Goal: Task Accomplishment & Management: Use online tool/utility

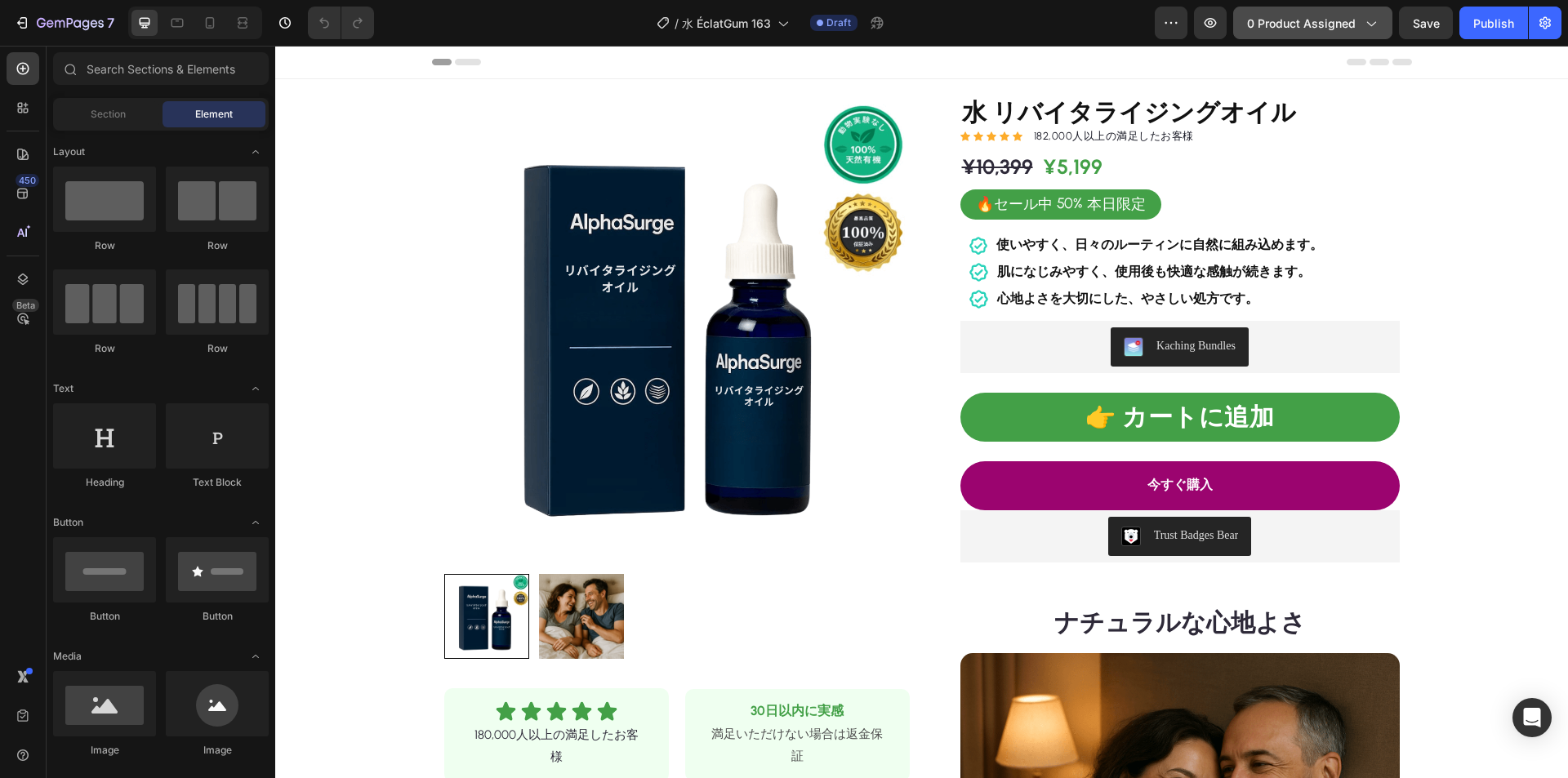
click at [1315, 15] on span "0 product assigned" at bounding box center [1302, 23] width 109 height 17
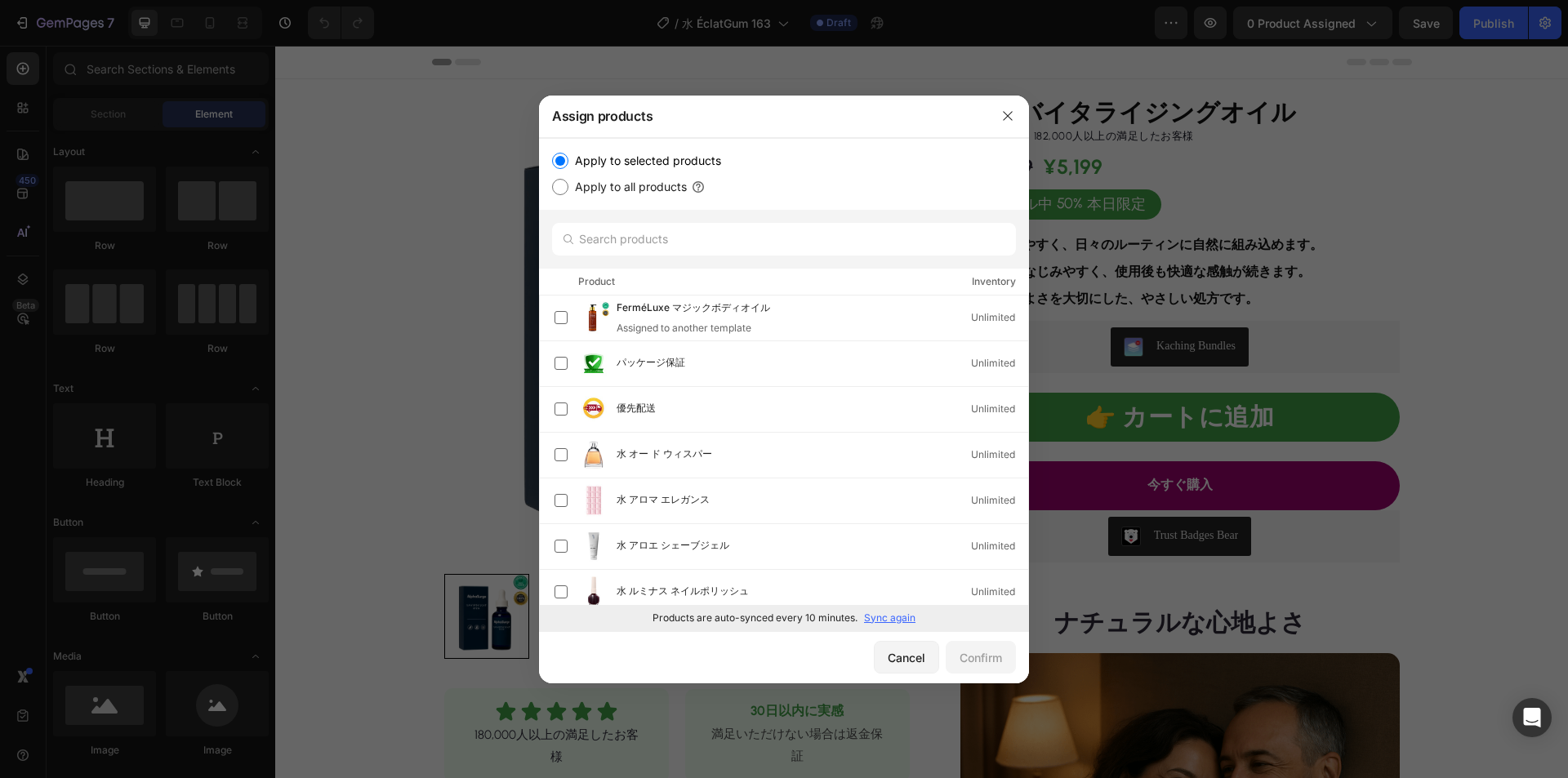
click at [893, 617] on p "Sync again" at bounding box center [889, 619] width 51 height 15
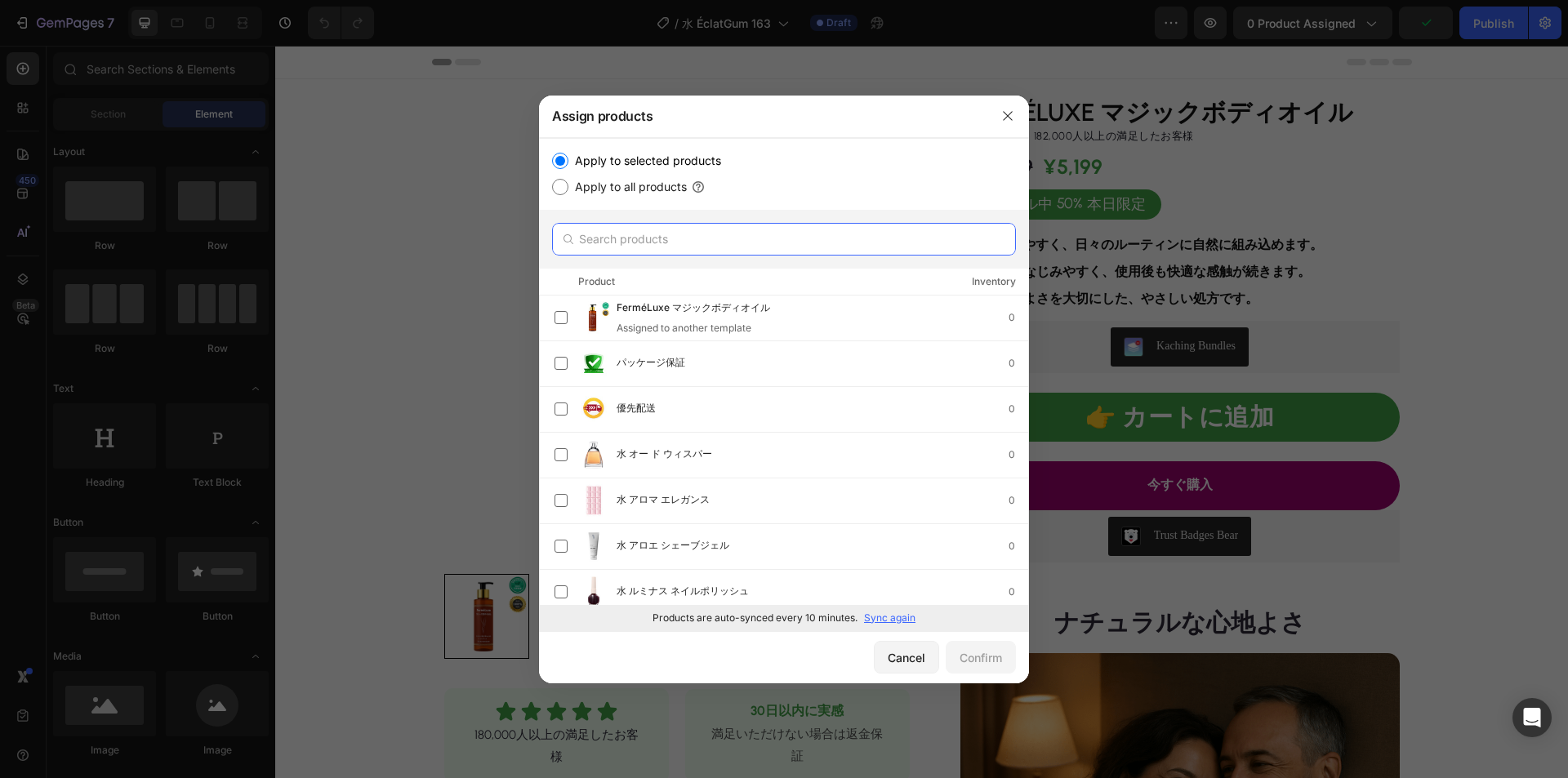
click at [706, 235] on input "text" at bounding box center [784, 239] width 464 height 33
paste input "水 リリーフオイル"
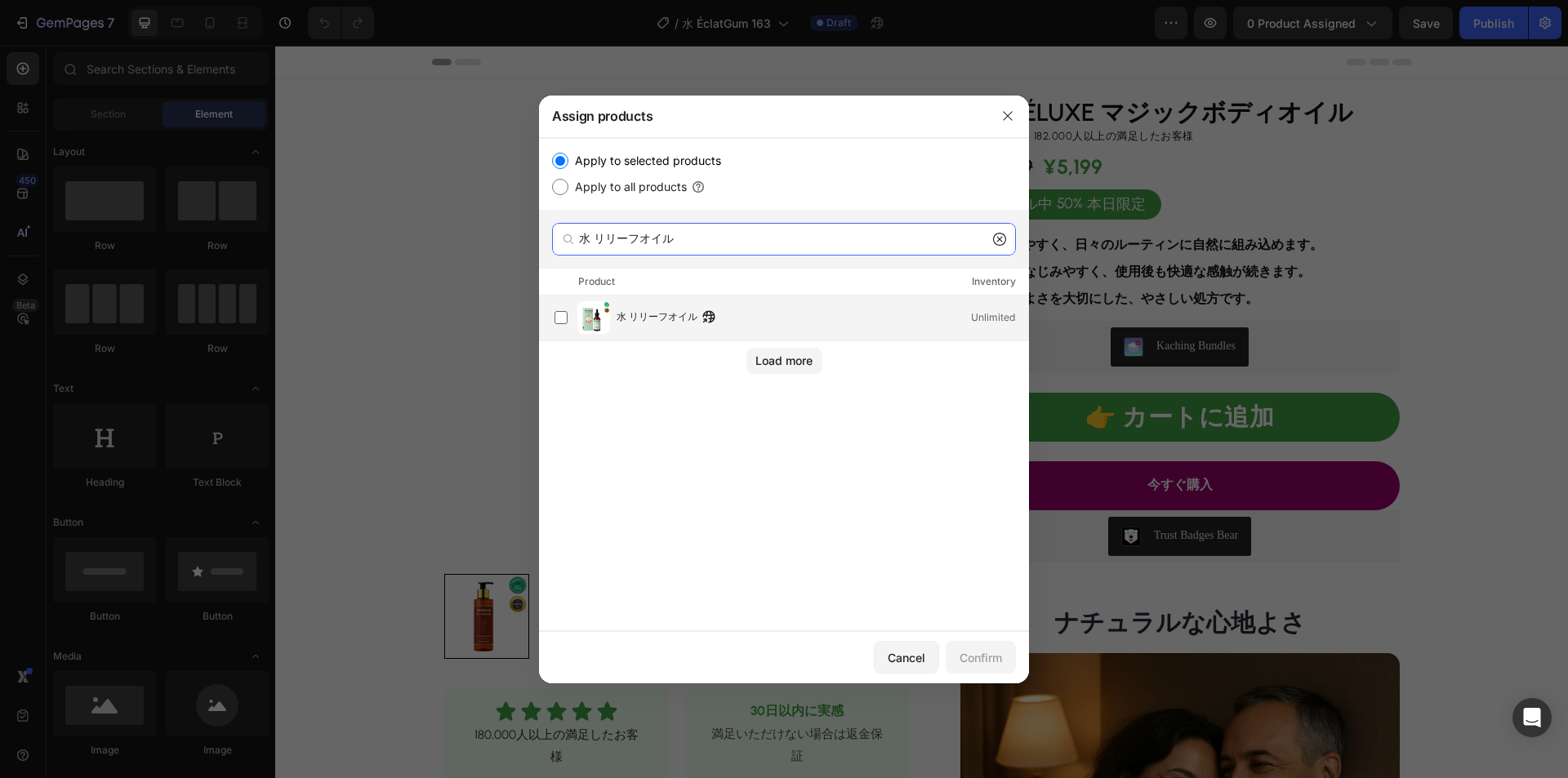
type input "水 リリーフオイル"
click at [661, 319] on span "水 リリーフオイル" at bounding box center [657, 317] width 81 height 18
click at [987, 652] on div "Confirm" at bounding box center [981, 658] width 43 height 17
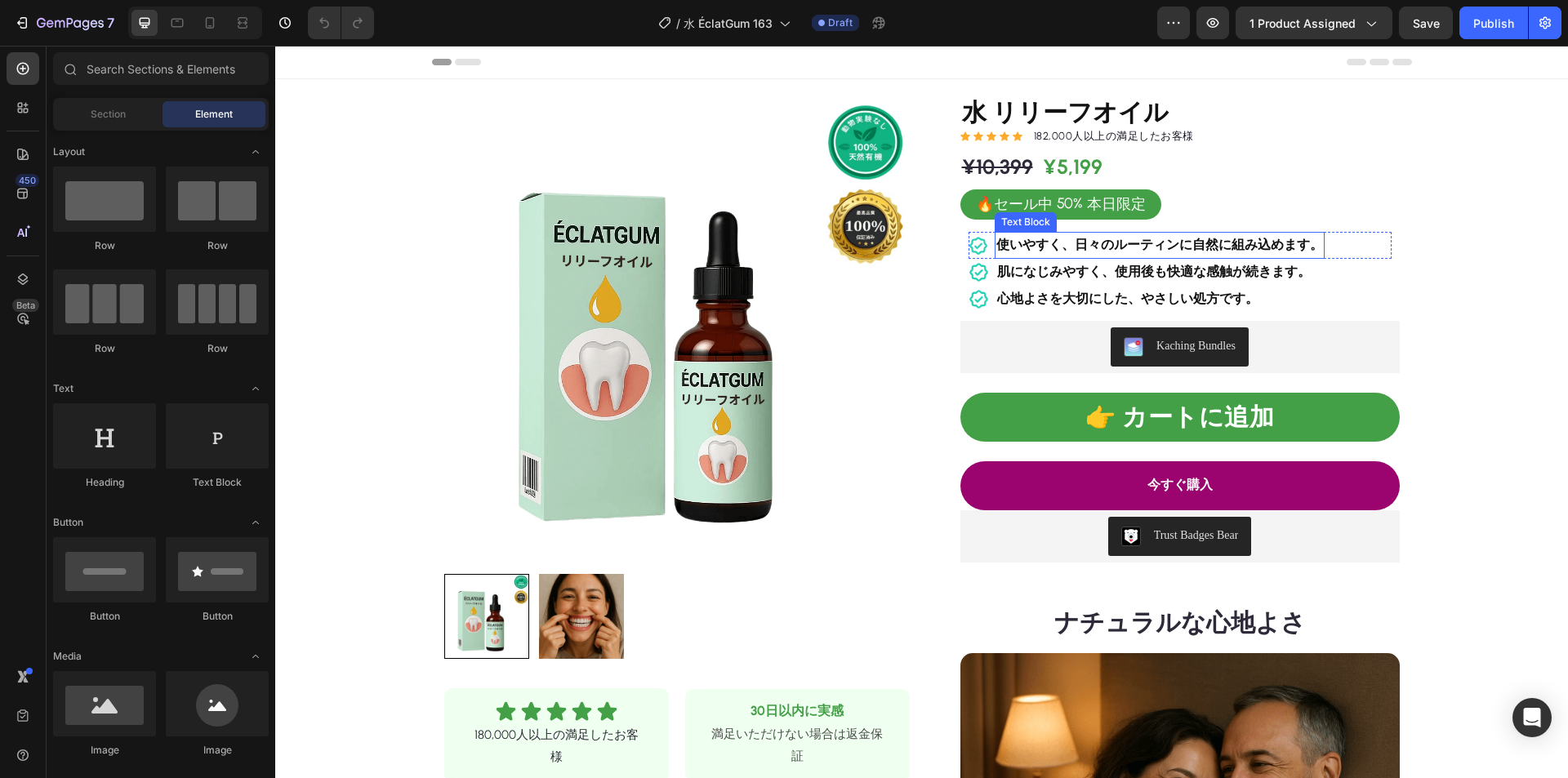
click at [1139, 254] on p "使いやすく、日々のルーティンに自然に組み込めます。" at bounding box center [1159, 245] width 327 height 23
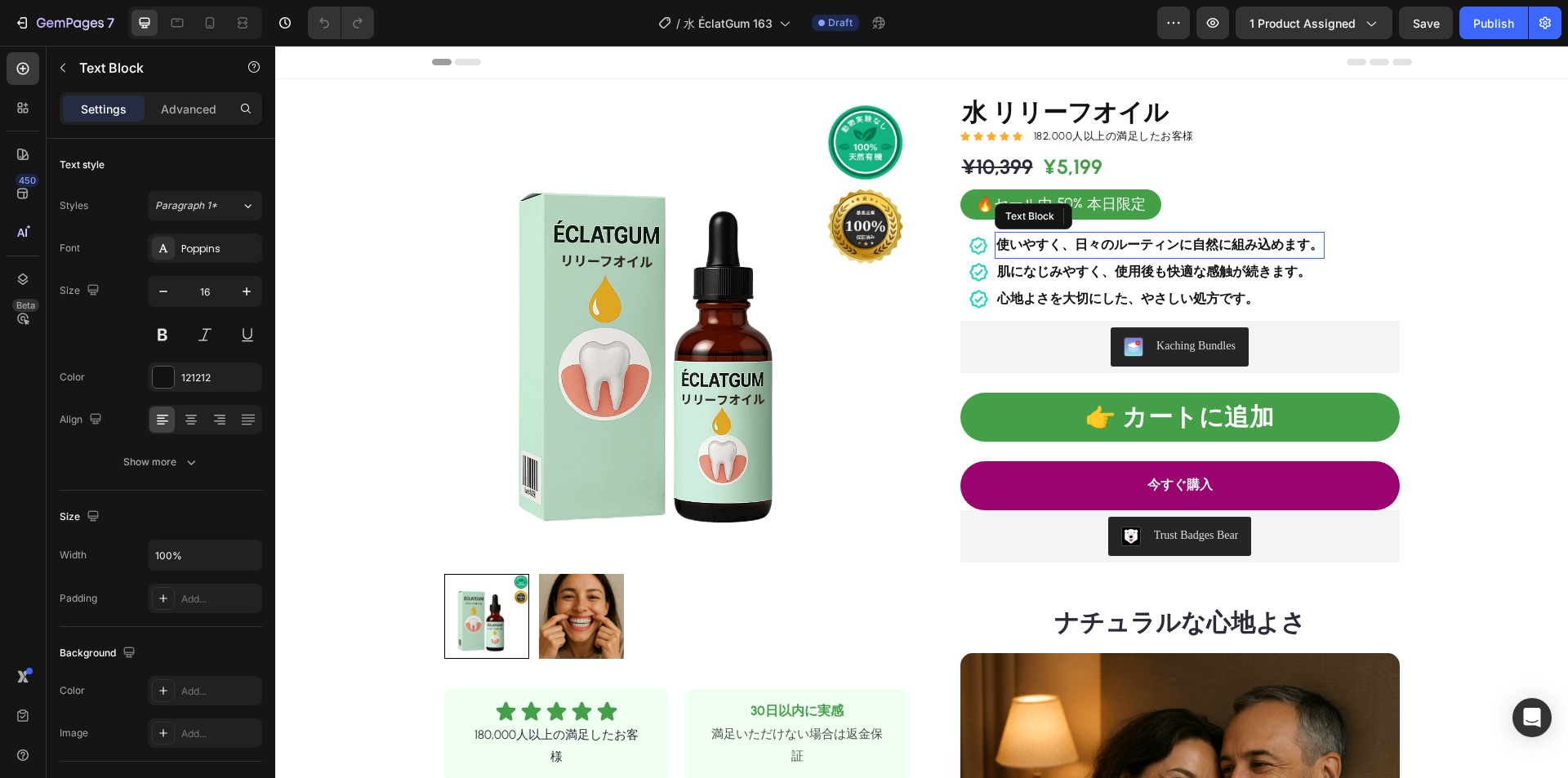
click at [1144, 240] on strong "使いやすく、日々のルーティンに自然に組み込めます。" at bounding box center [1159, 244] width 327 height 16
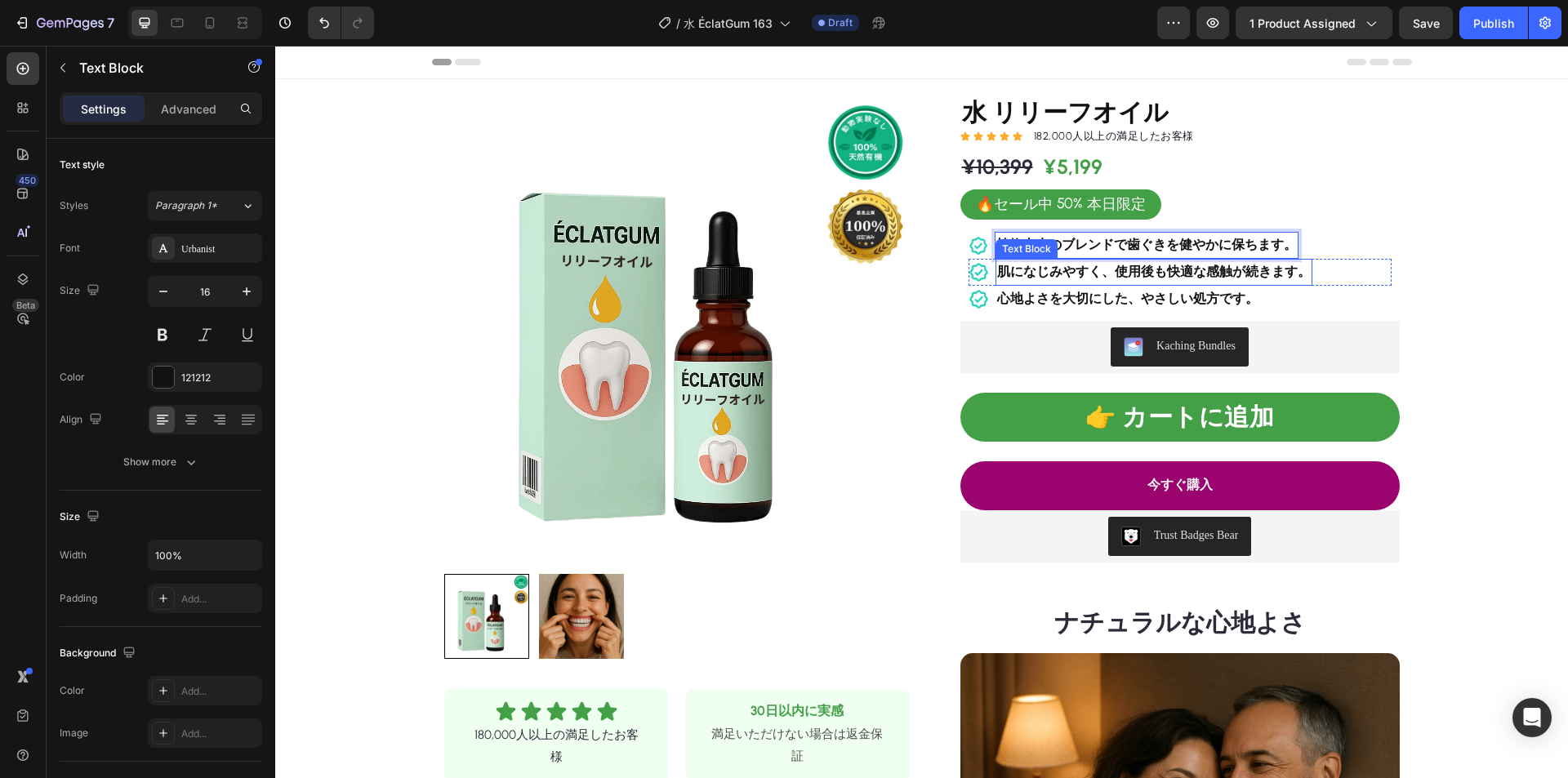
click at [1188, 271] on strong "肌になじみやすく、使用後も快適な感触が続きます。" at bounding box center [1153, 271] width 314 height 16
click at [1096, 298] on strong "心地よさを大切にした、やさしい処方です。" at bounding box center [1127, 298] width 262 height 16
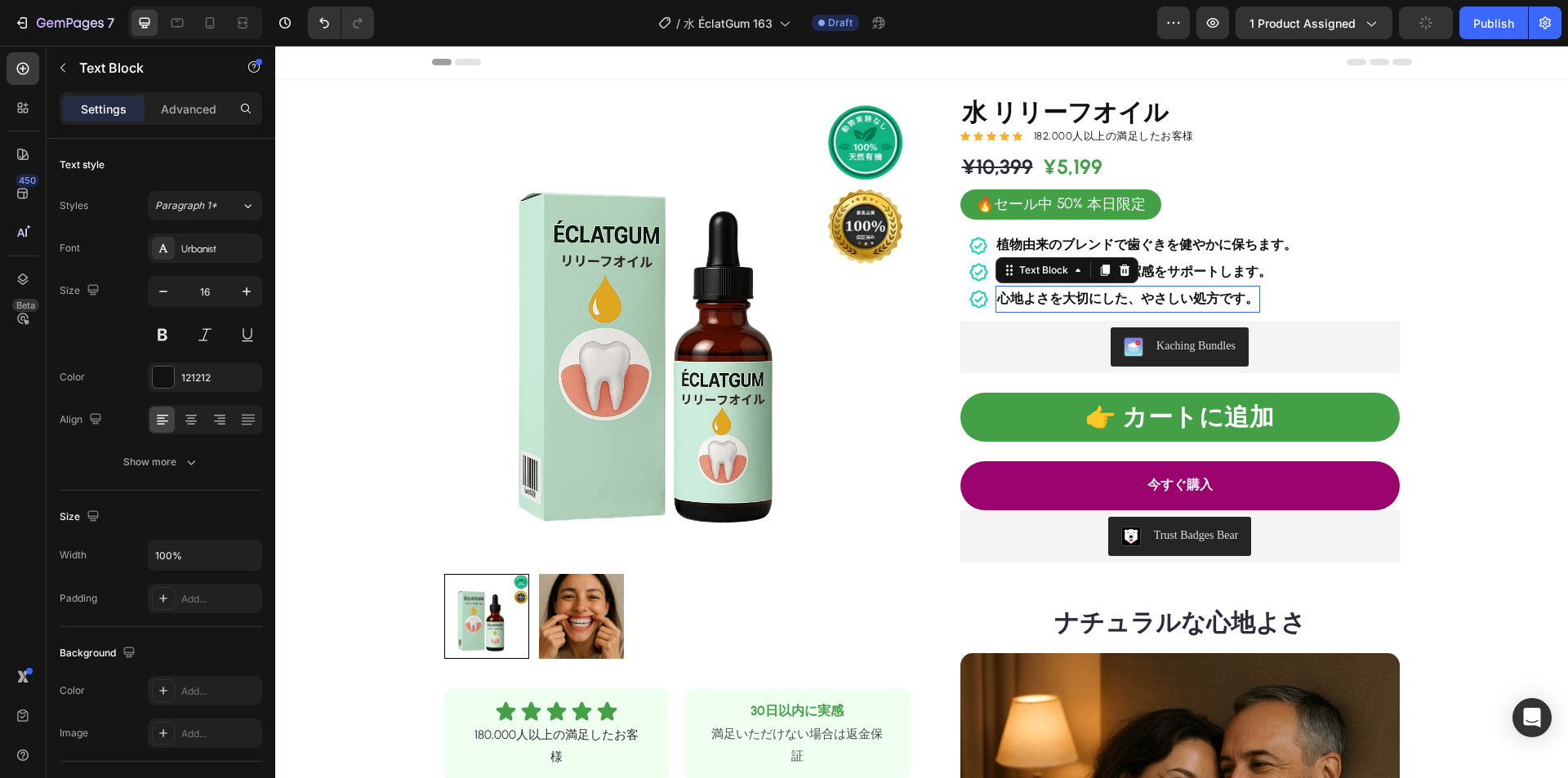
click at [1076, 296] on strong "心地よさを大切にした、やさしい処方です。" at bounding box center [1127, 298] width 262 height 16
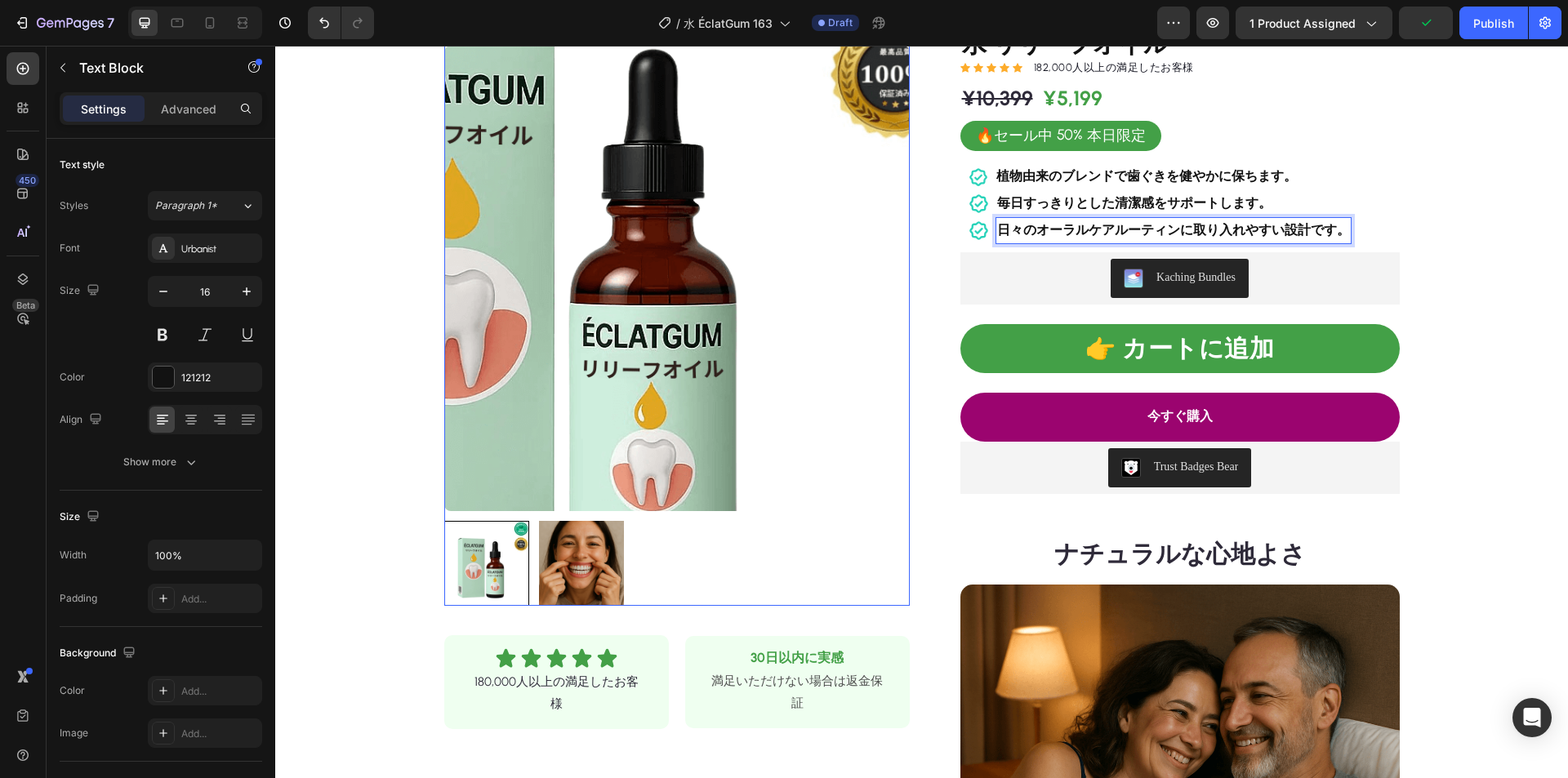
scroll to position [408, 0]
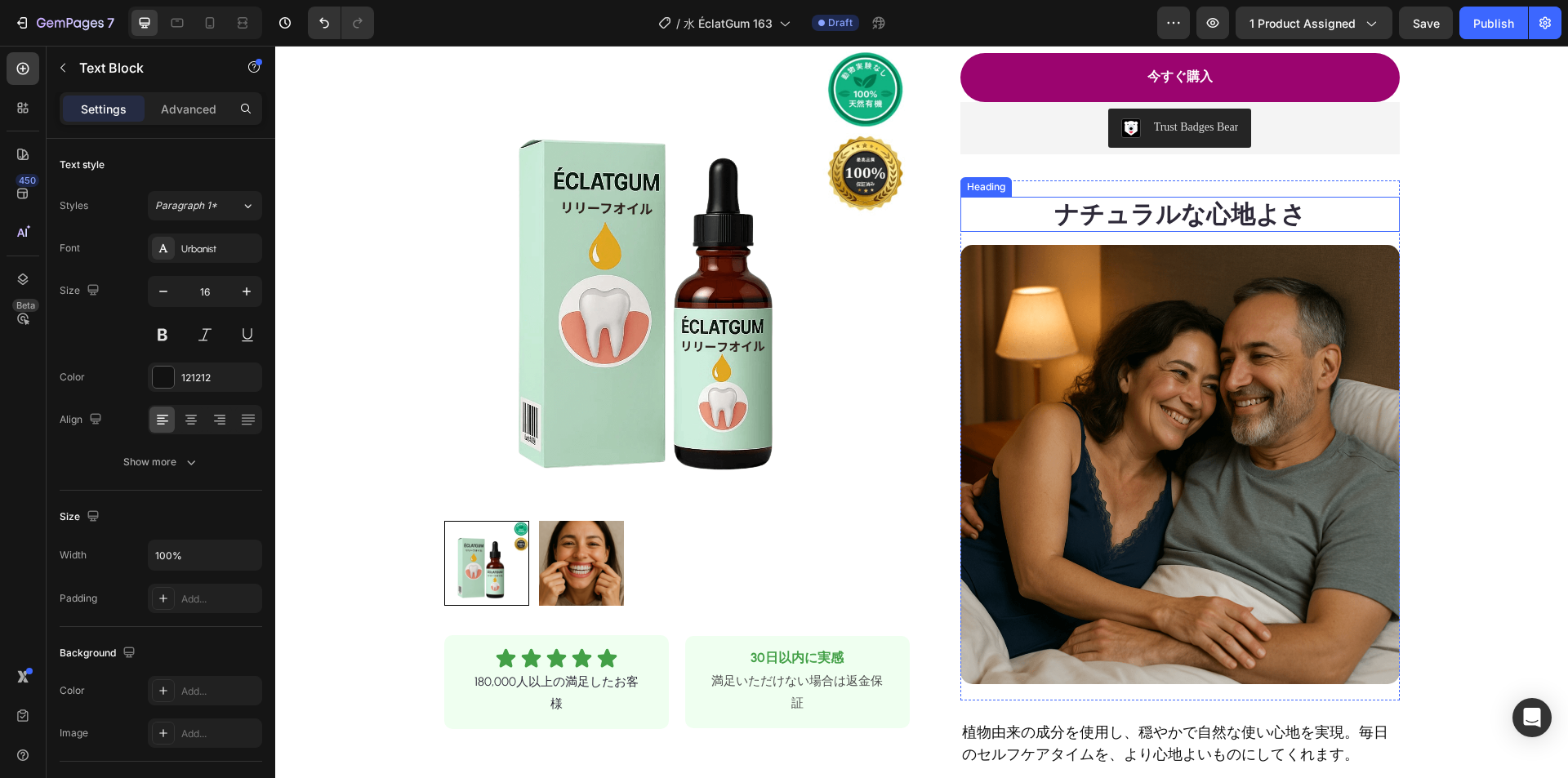
click at [1198, 215] on strong "ナチュラルな心地よさ" at bounding box center [1180, 214] width 252 height 30
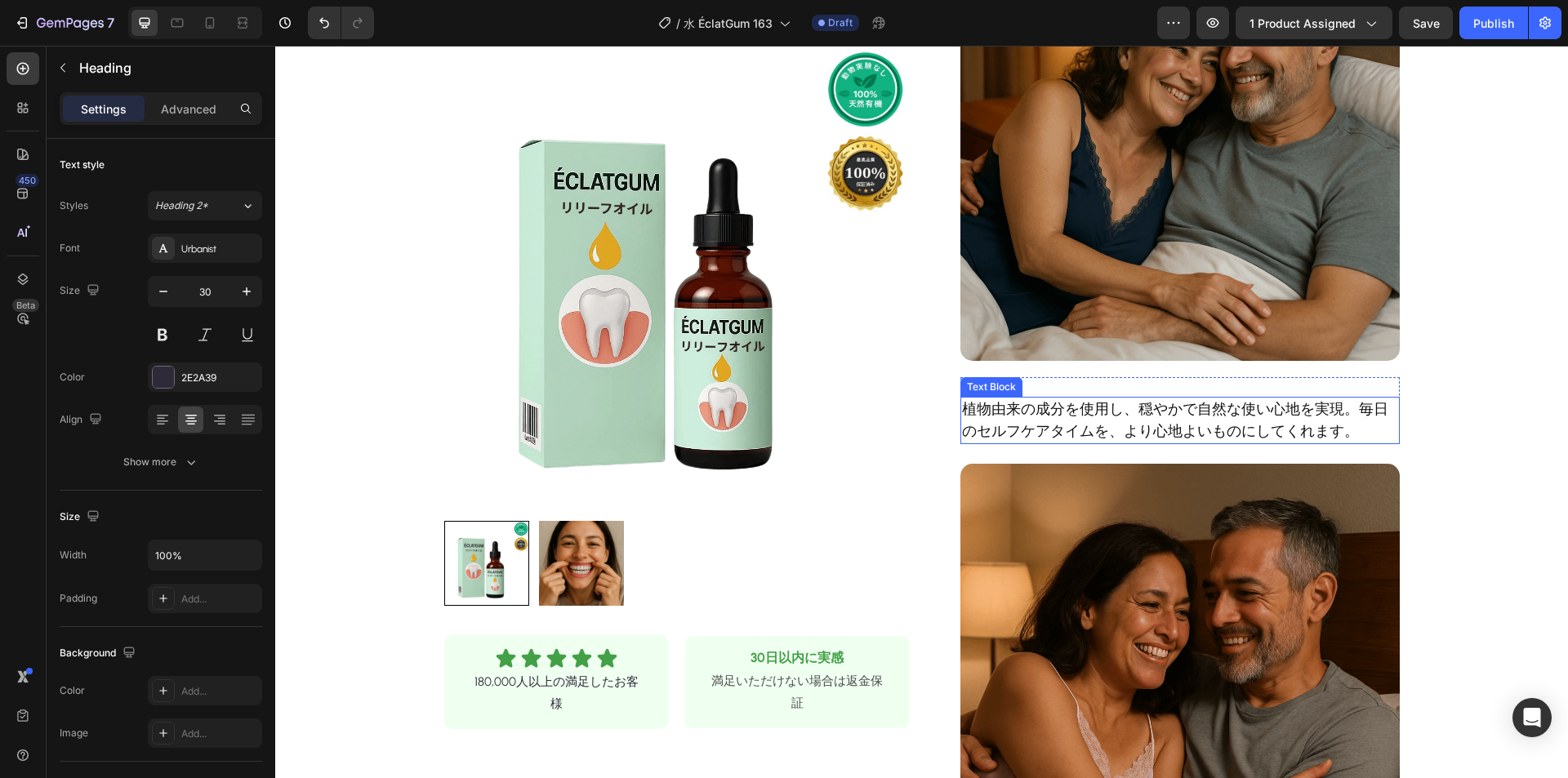
scroll to position [817, 0]
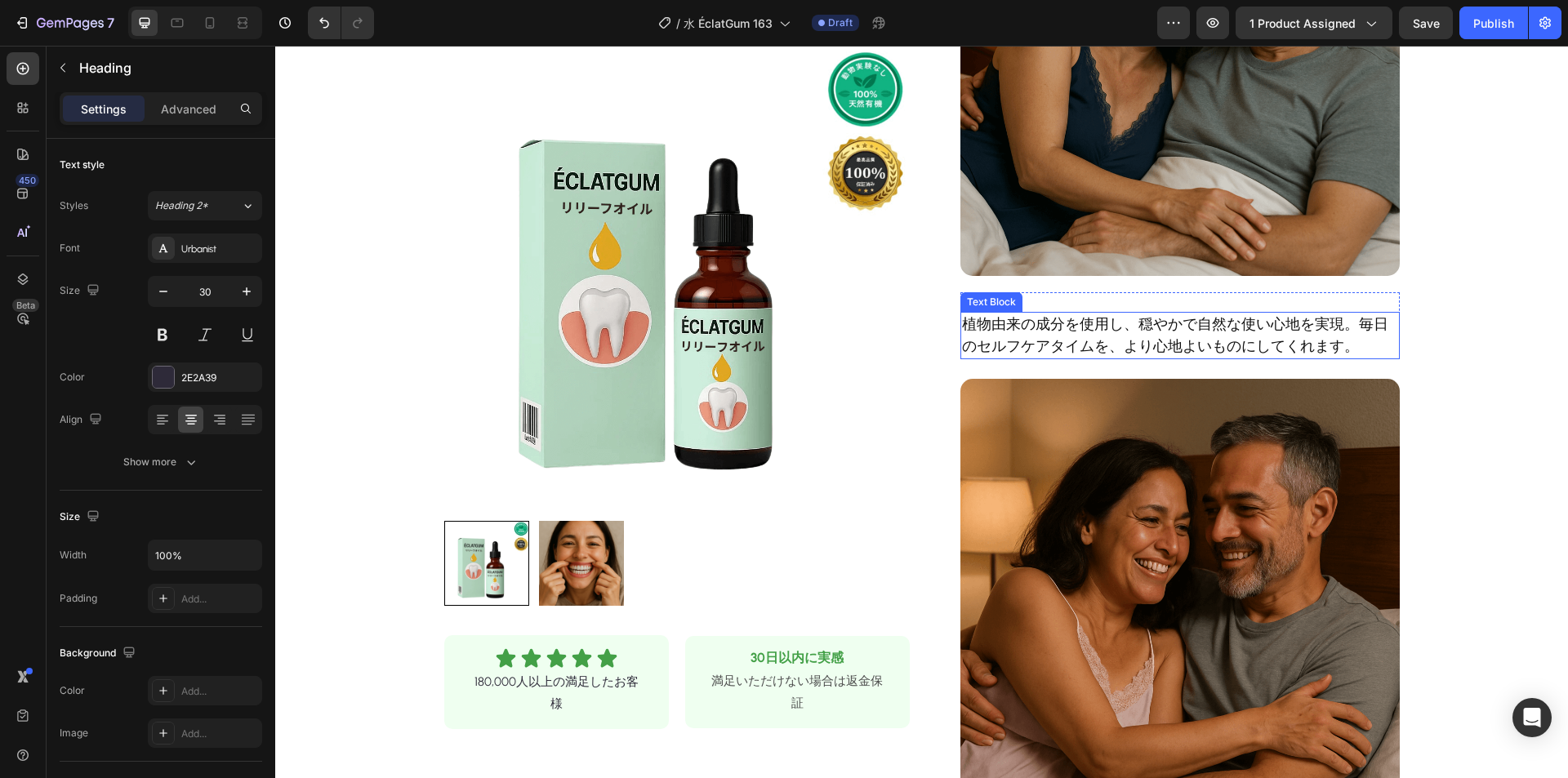
click at [1093, 323] on p "植物由来の成分を使用し、穏やかで自然な使い心地を実現。毎日のセルフケアタイムを、より心地よいものにしてくれます。" at bounding box center [1180, 335] width 436 height 44
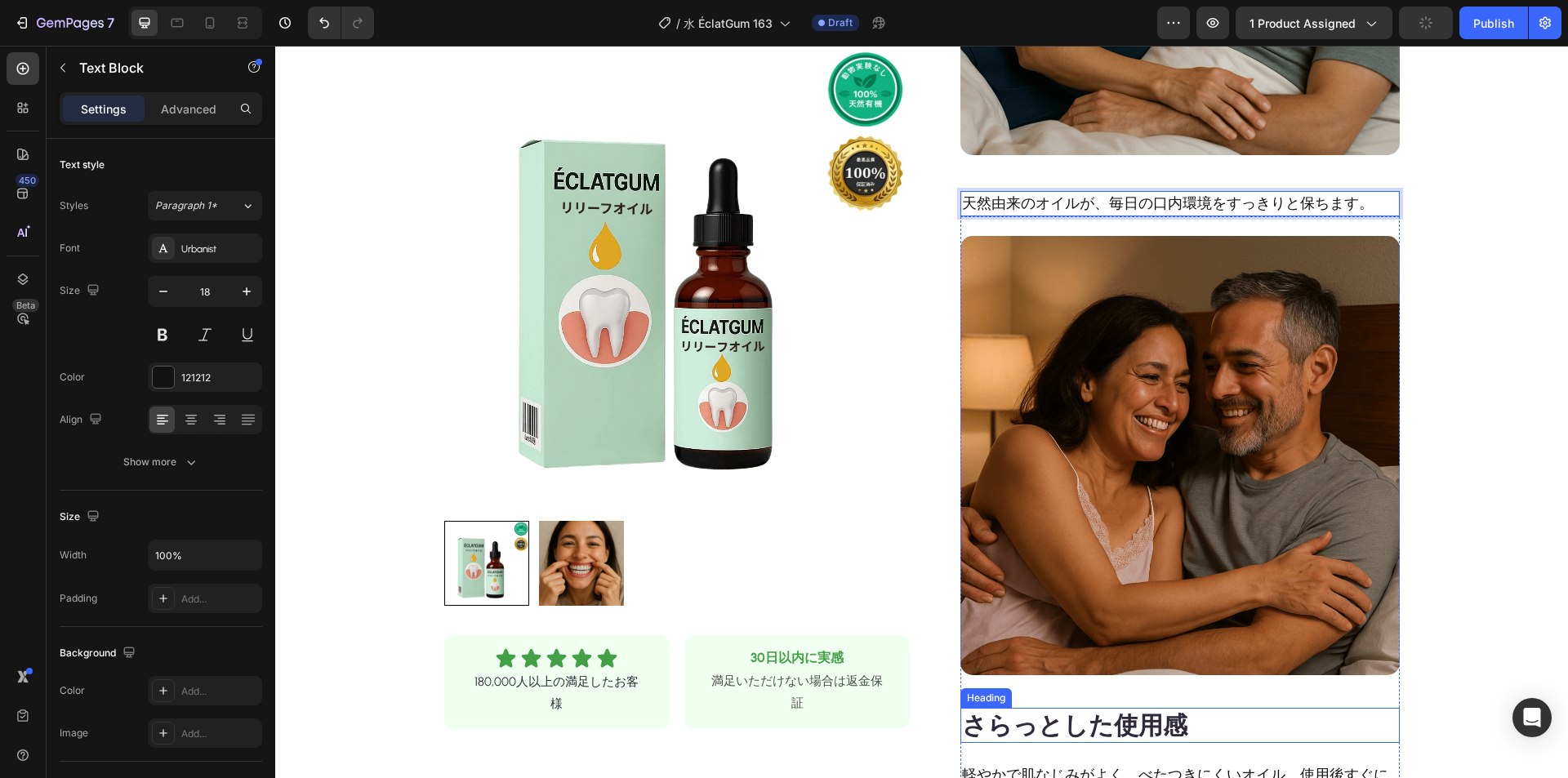
scroll to position [1225, 0]
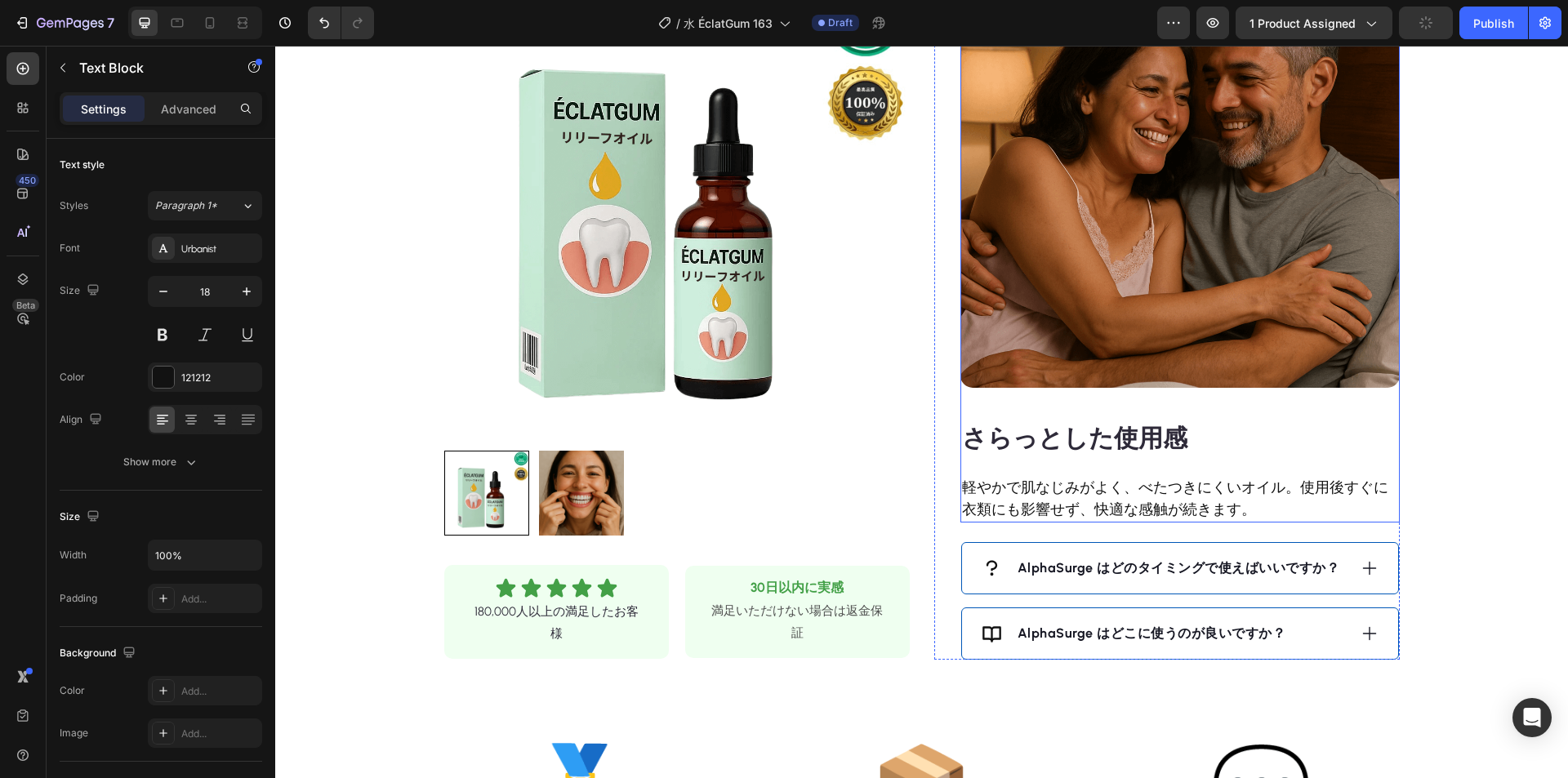
click at [1075, 443] on strong "さらっとした使用感" at bounding box center [1075, 438] width 225 height 30
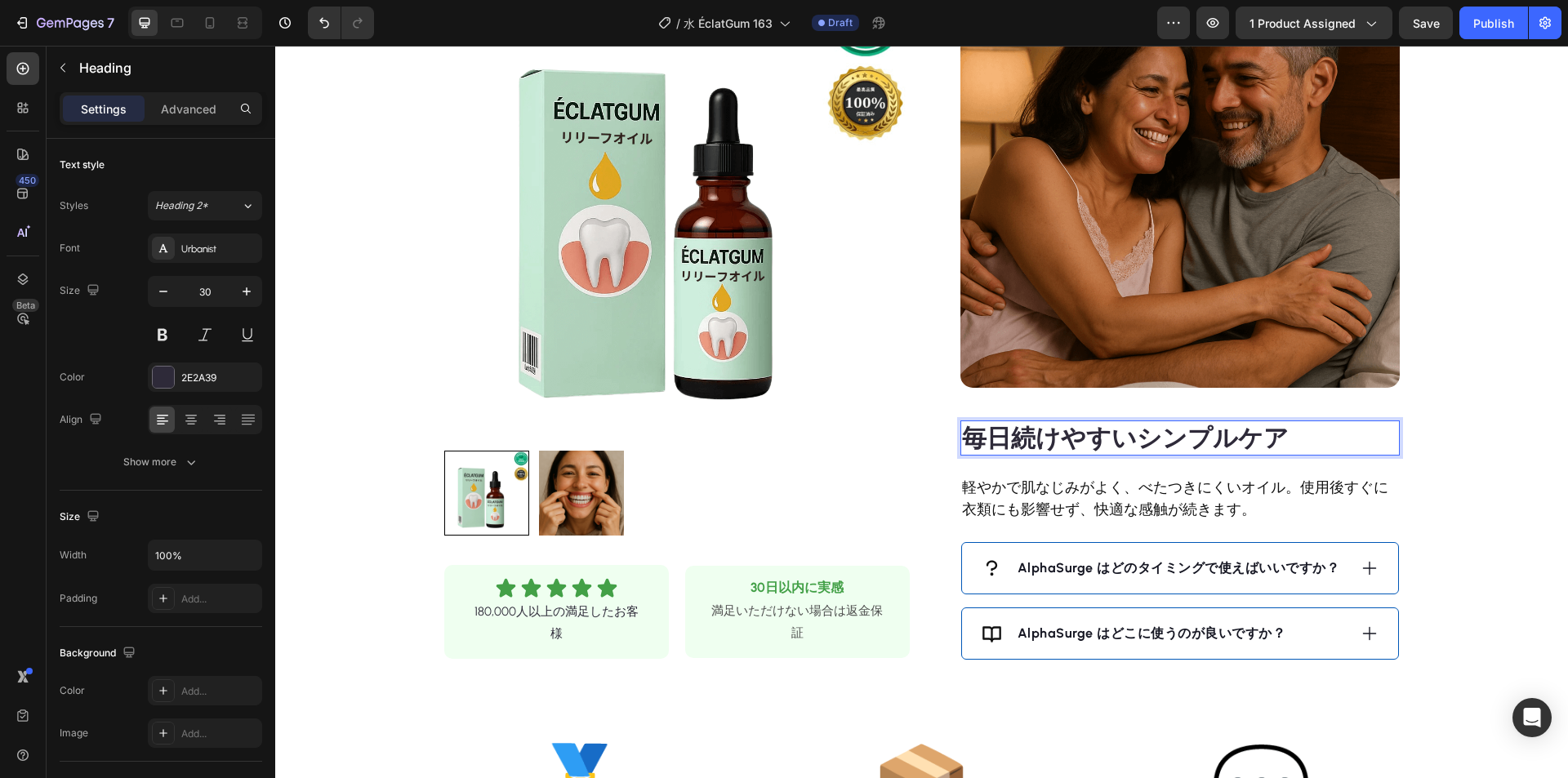
scroll to position [1388, 0]
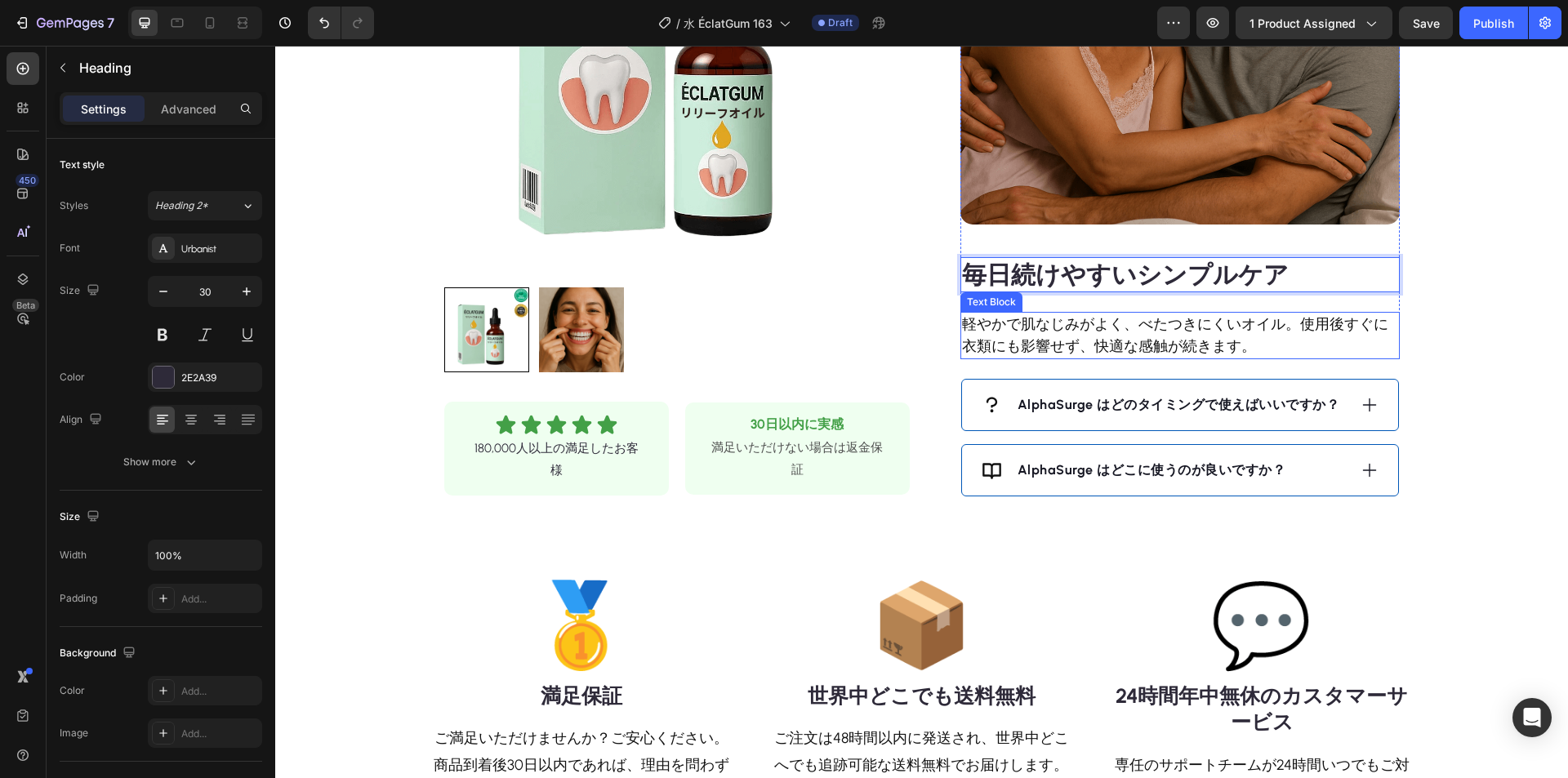
click at [1139, 338] on p "軽やかで肌なじみがよく、べたつきにくいオイル。使用後すぐに衣類にも影響せず、快適な感触が続きます。" at bounding box center [1180, 335] width 436 height 44
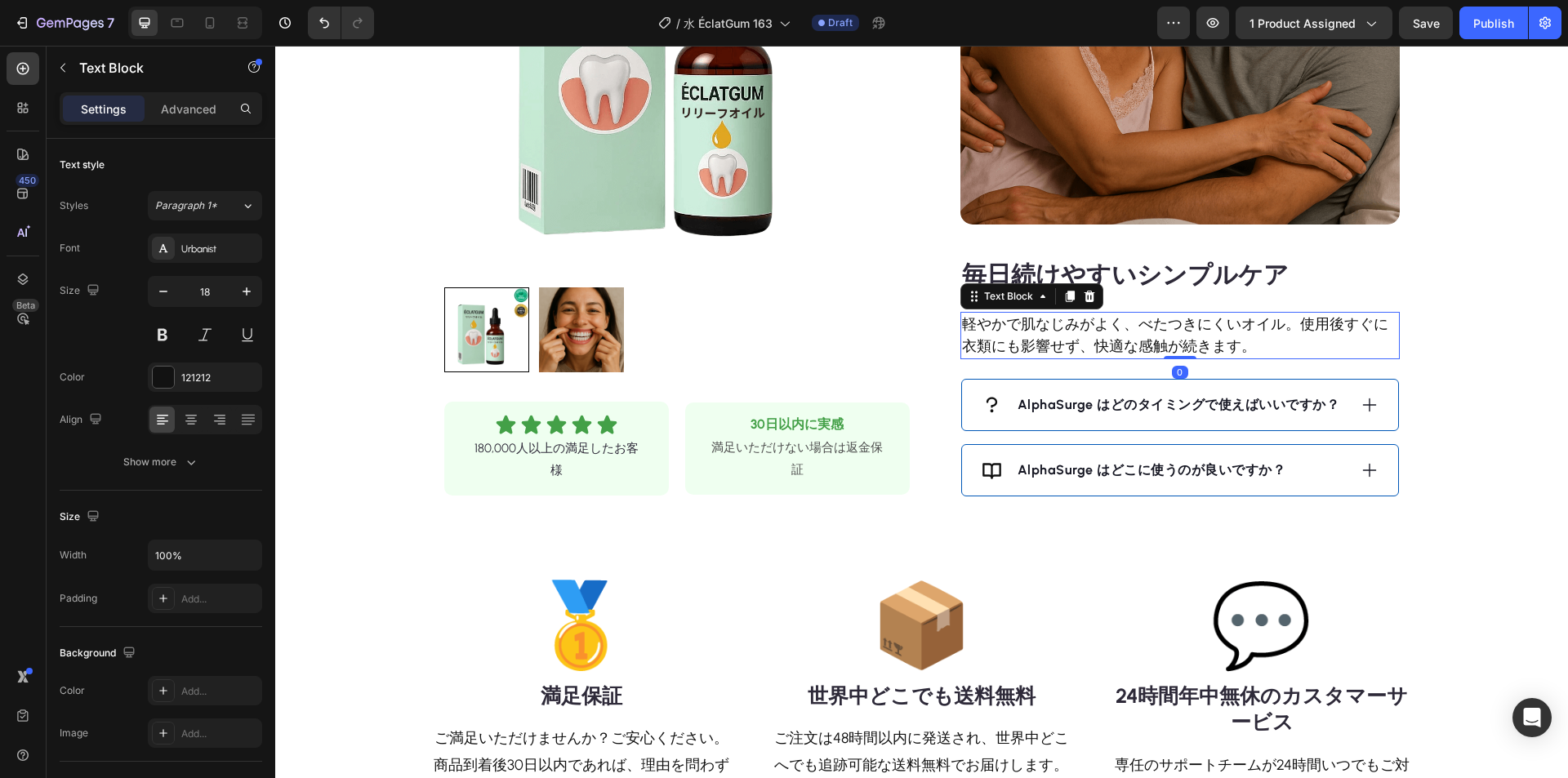
click at [1139, 338] on p "軽やかで肌なじみがよく、べたつきにくいオイル。使用後すぐに衣類にも影響せず、快適な感触が続きます。" at bounding box center [1180, 335] width 436 height 44
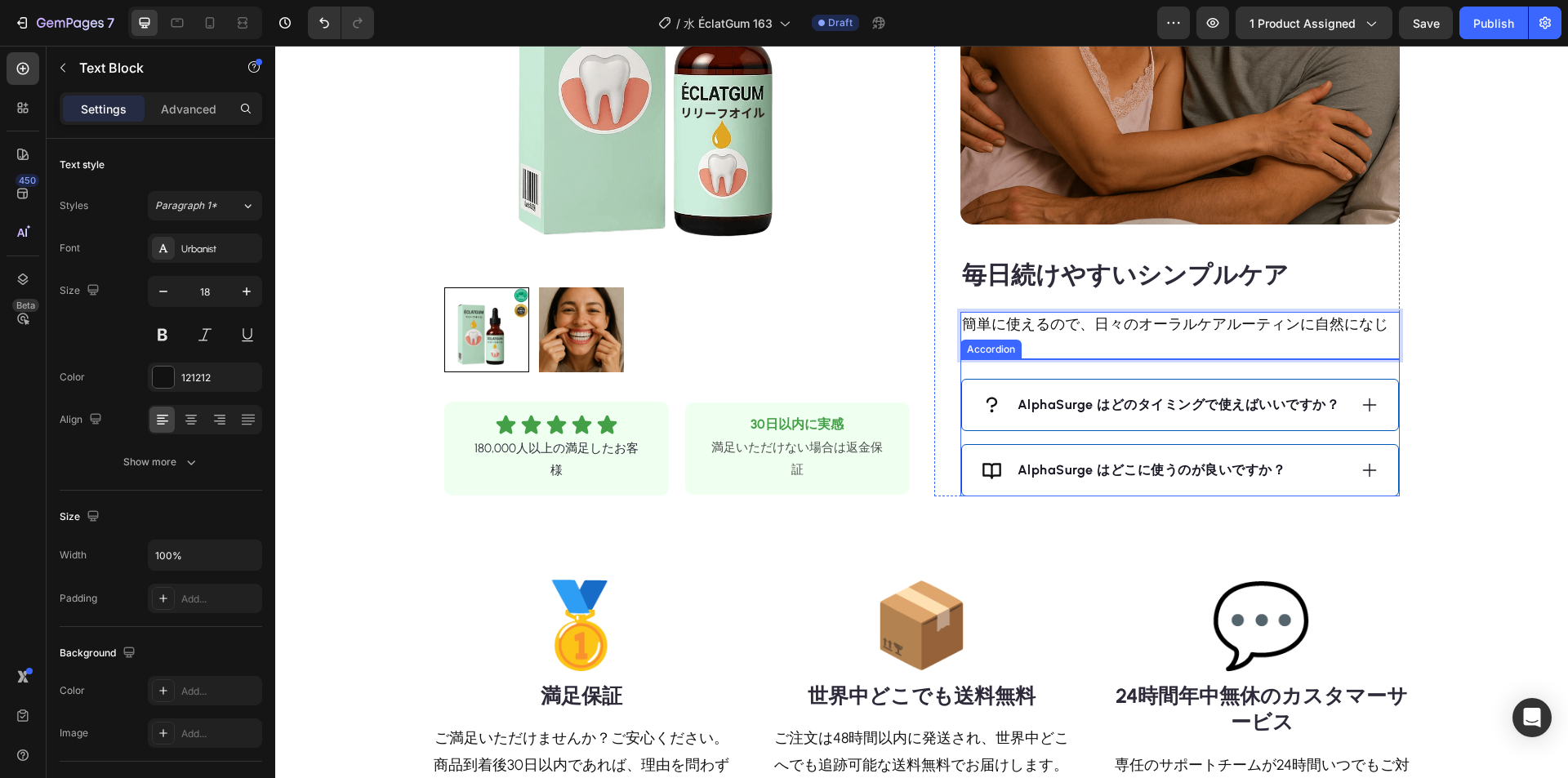
click at [1374, 407] on div "AlphaSurge はどのタイミングで使えばいいですか？" at bounding box center [1180, 405] width 436 height 50
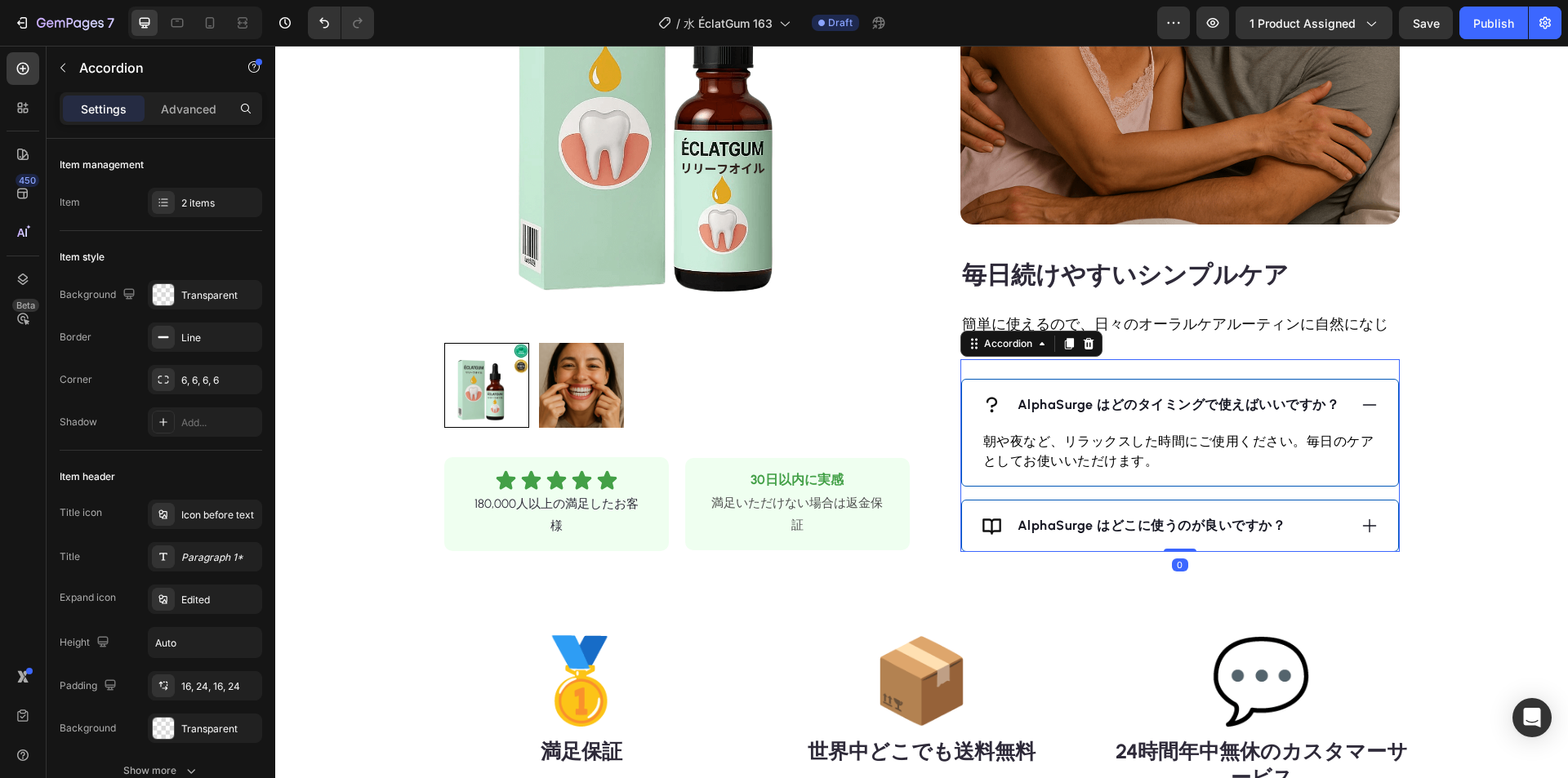
click at [1141, 399] on strong "AlphaSurge はどのタイミングで使えばいいですか？" at bounding box center [1179, 404] width 322 height 16
click at [1139, 400] on strong "AlphaSurge はどのタイミングで使えばいいですか？" at bounding box center [1179, 404] width 322 height 16
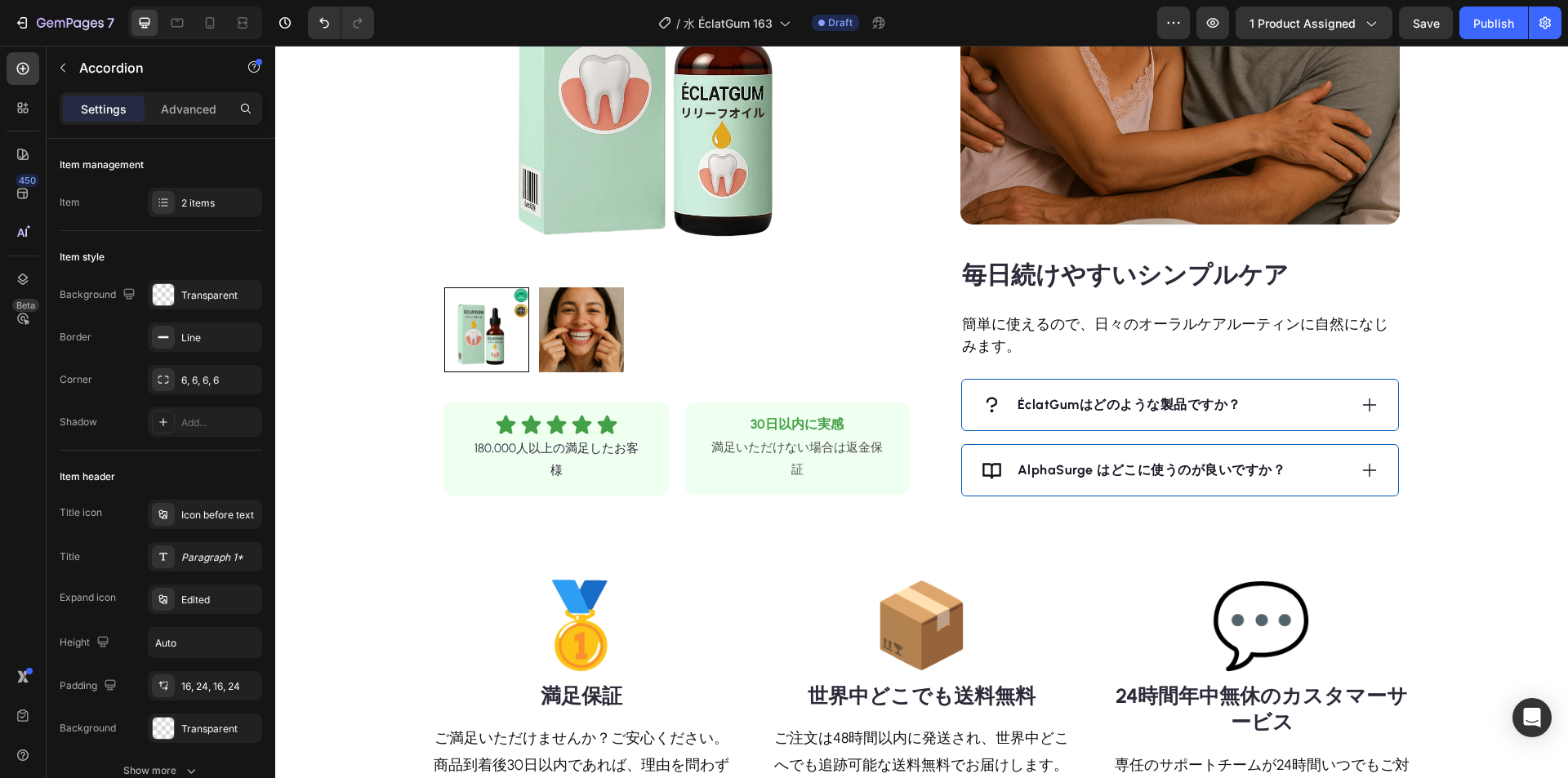
click at [1366, 405] on icon at bounding box center [1369, 405] width 14 height 14
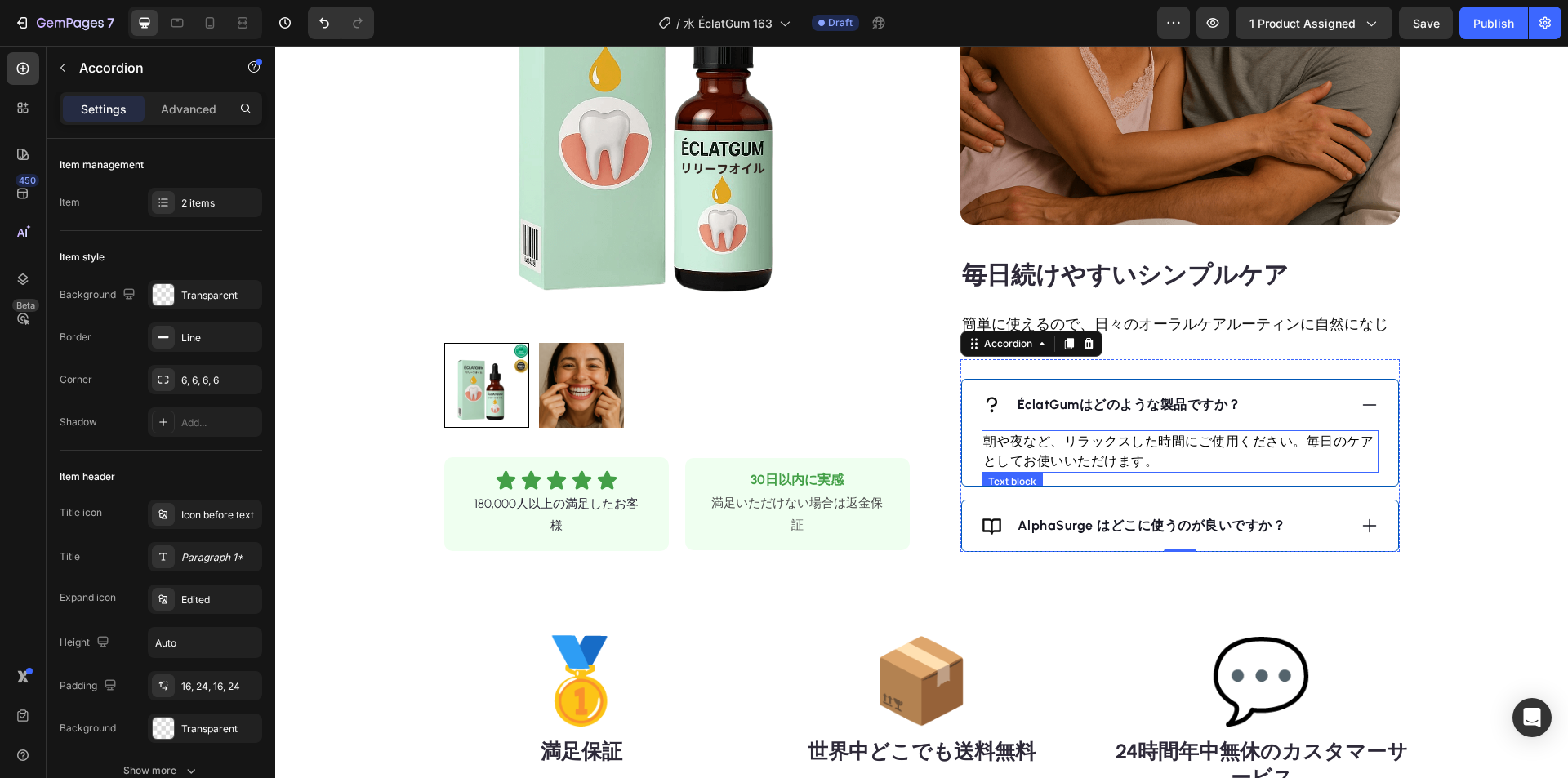
click at [1128, 447] on p "朝や夜など、リラックスした時間にご使用ください。毎日のケアとしてお使いいただけます。" at bounding box center [1179, 452] width 394 height 39
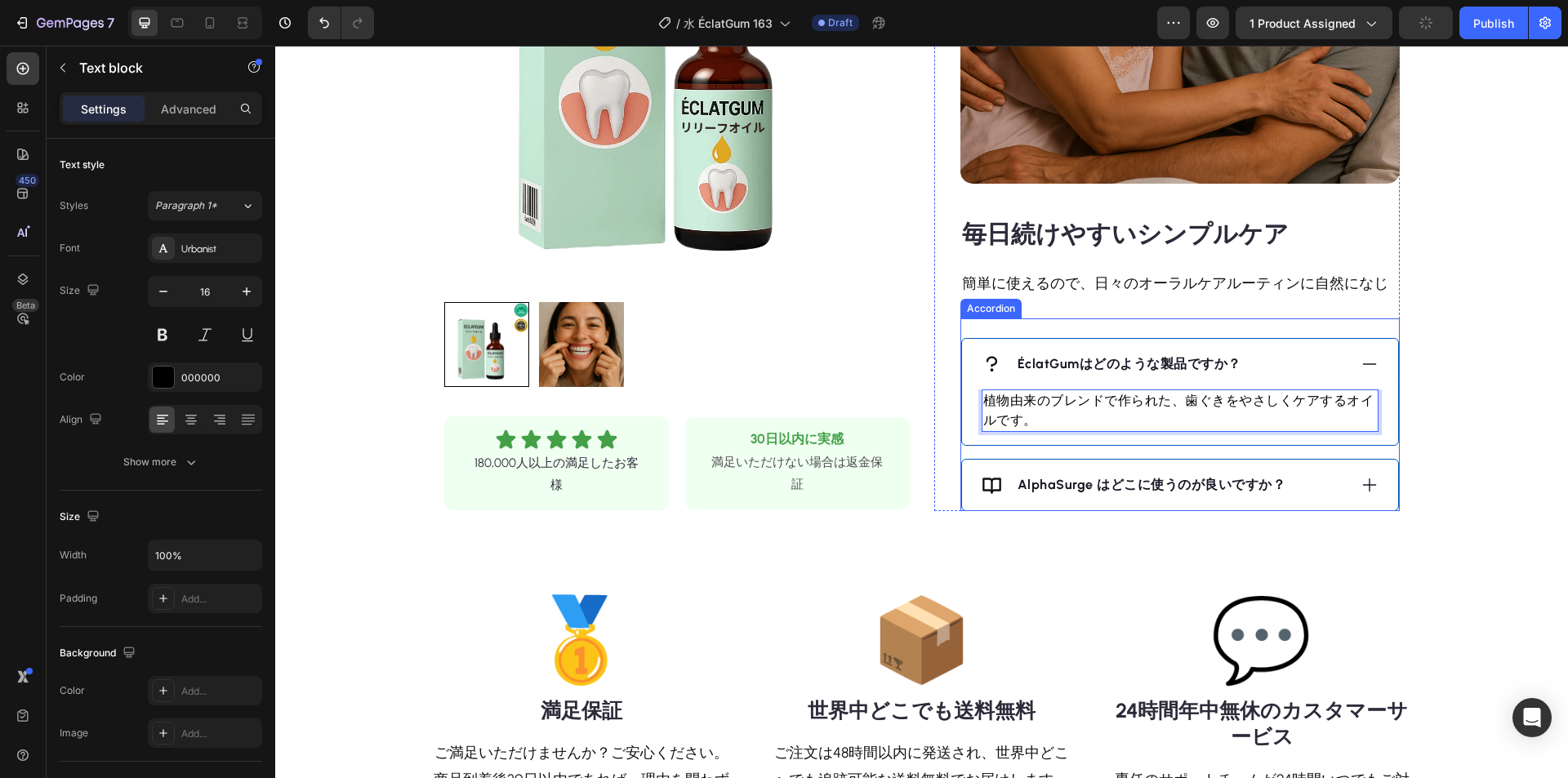
scroll to position [1552, 0]
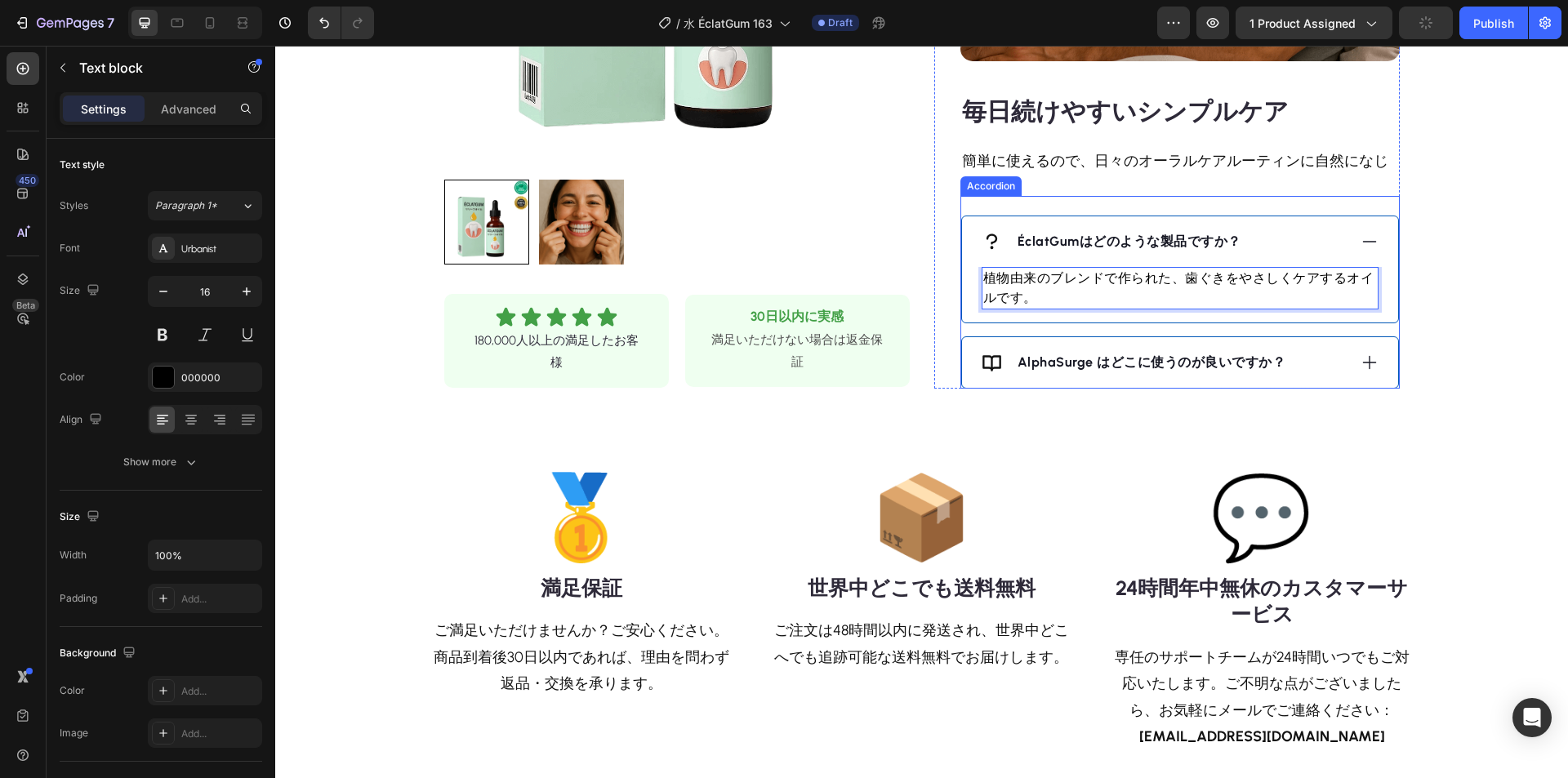
click at [1360, 358] on icon at bounding box center [1369, 362] width 18 height 18
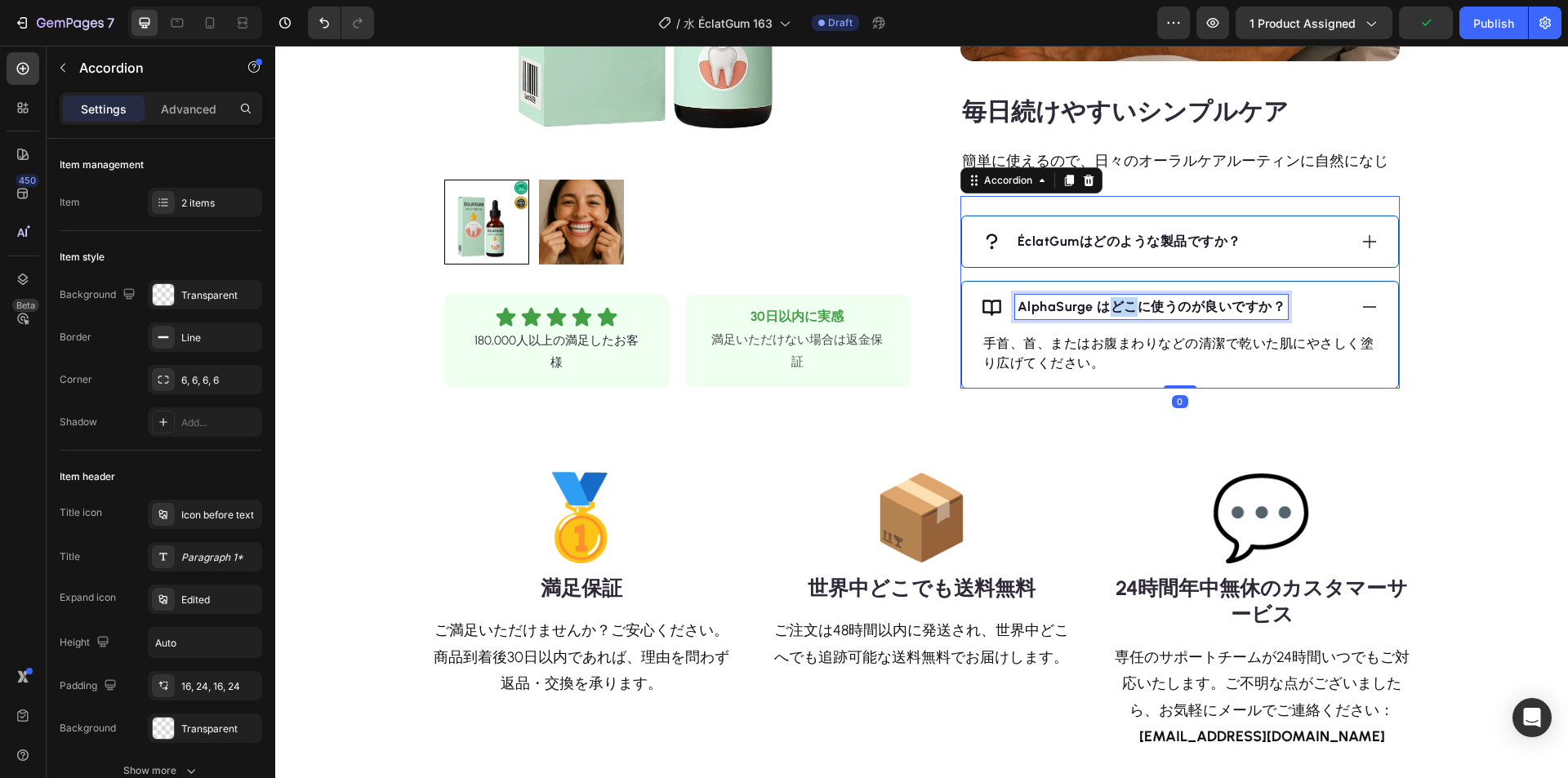
click at [1115, 314] on strong "AlphaSurge はどこに使うのが良いですか？" at bounding box center [1152, 307] width 268 height 16
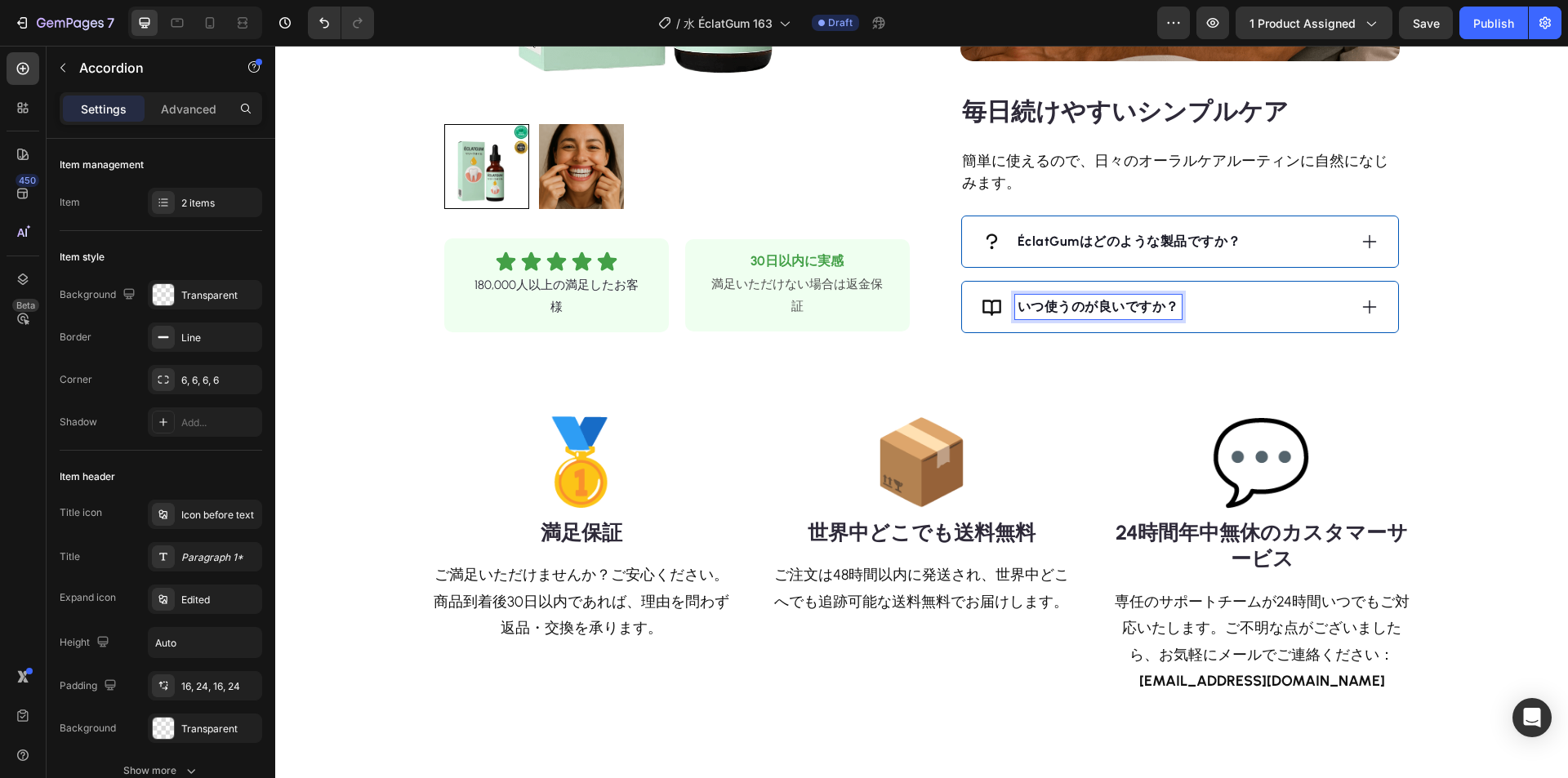
click at [1348, 307] on div "いつ使うのが良いですか？" at bounding box center [1180, 307] width 436 height 50
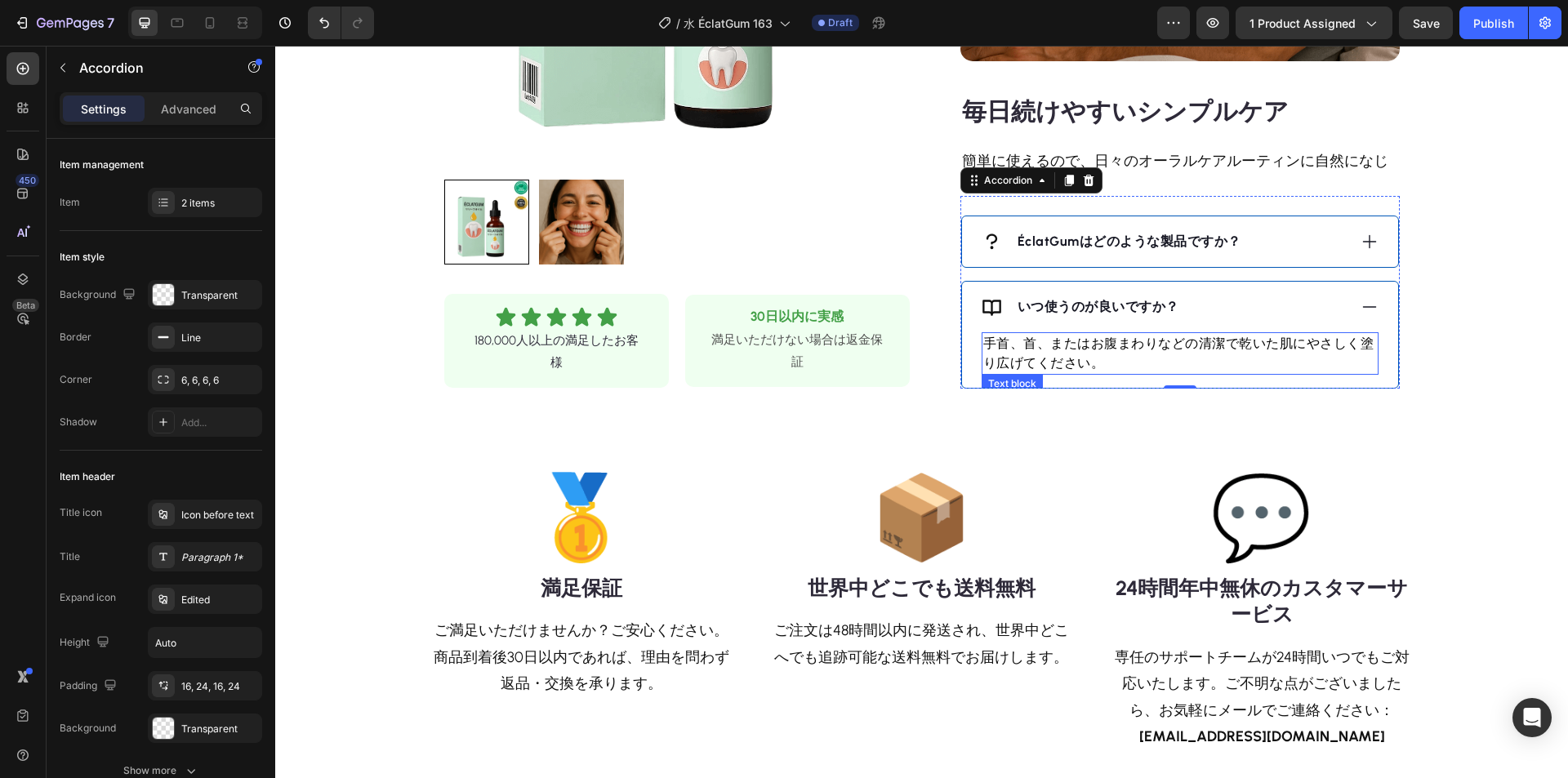
click at [1101, 348] on p "手首、首、またはお腹まわりなどの清潔で乾いた肌にやさしく塗り広げてください。" at bounding box center [1179, 354] width 394 height 39
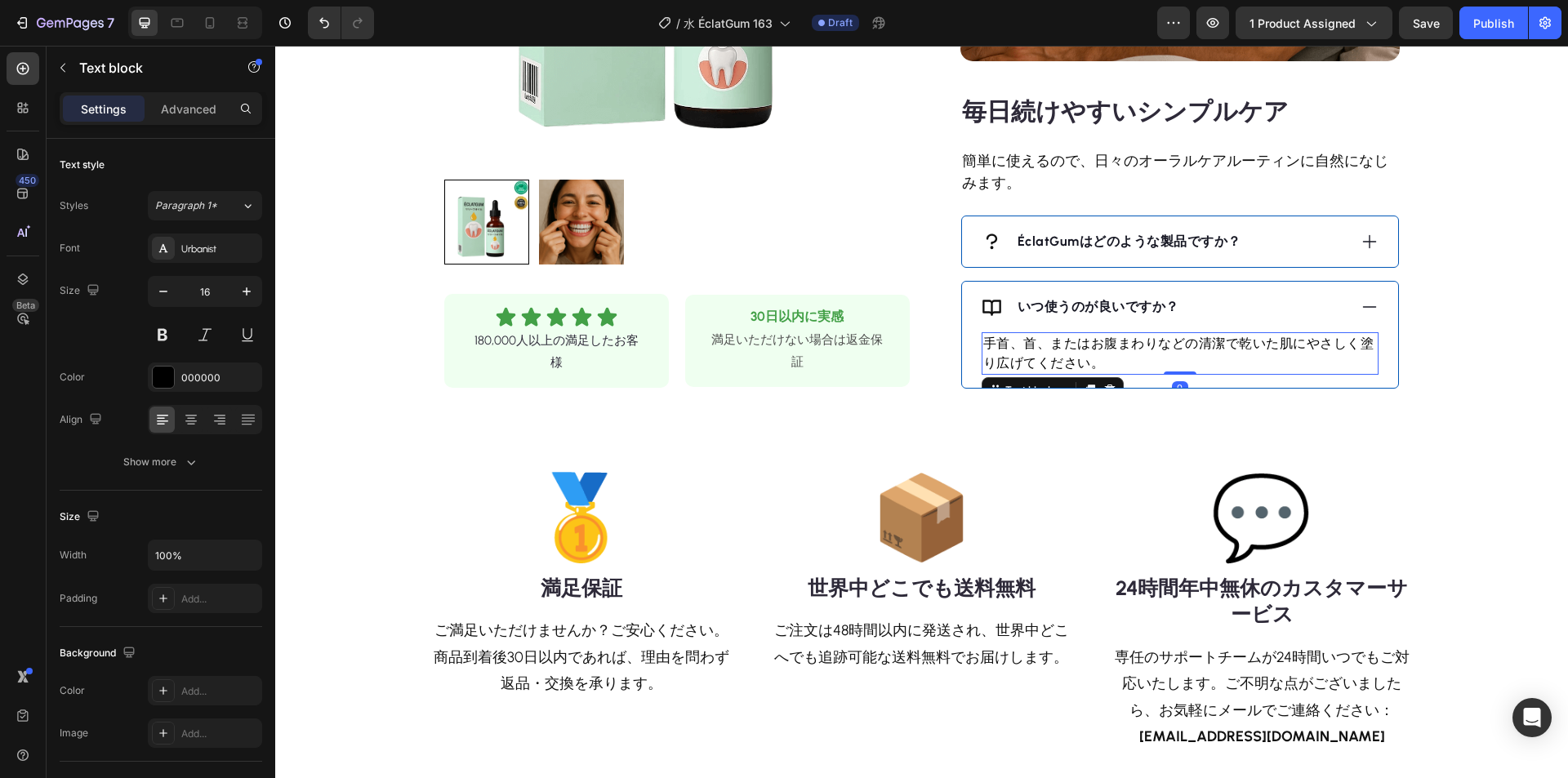
click at [1075, 344] on p "手首、首、またはお腹まわりなどの清潔で乾いた肌にやさしく塗り広げてください。" at bounding box center [1179, 354] width 394 height 39
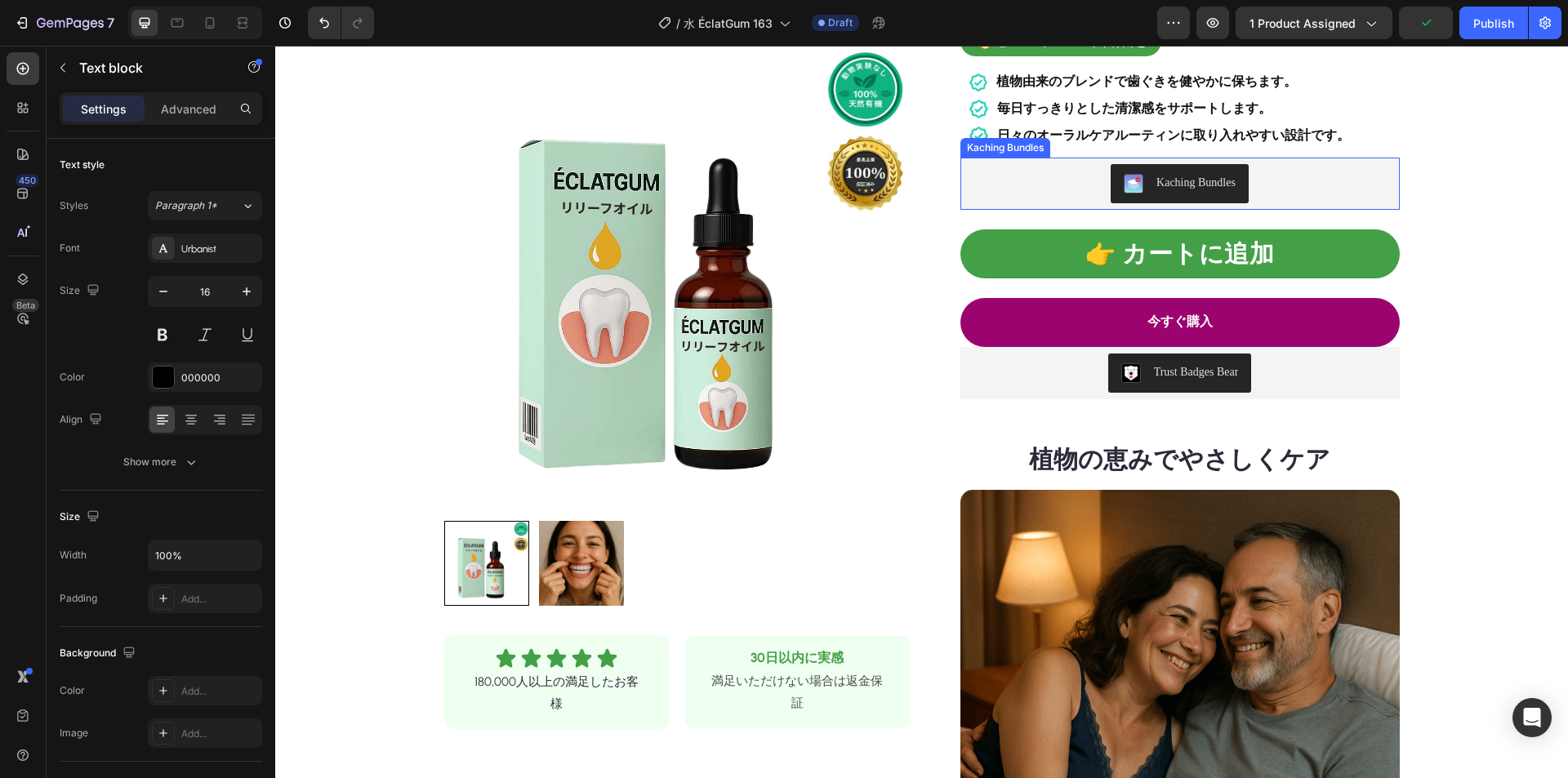
scroll to position [490, 0]
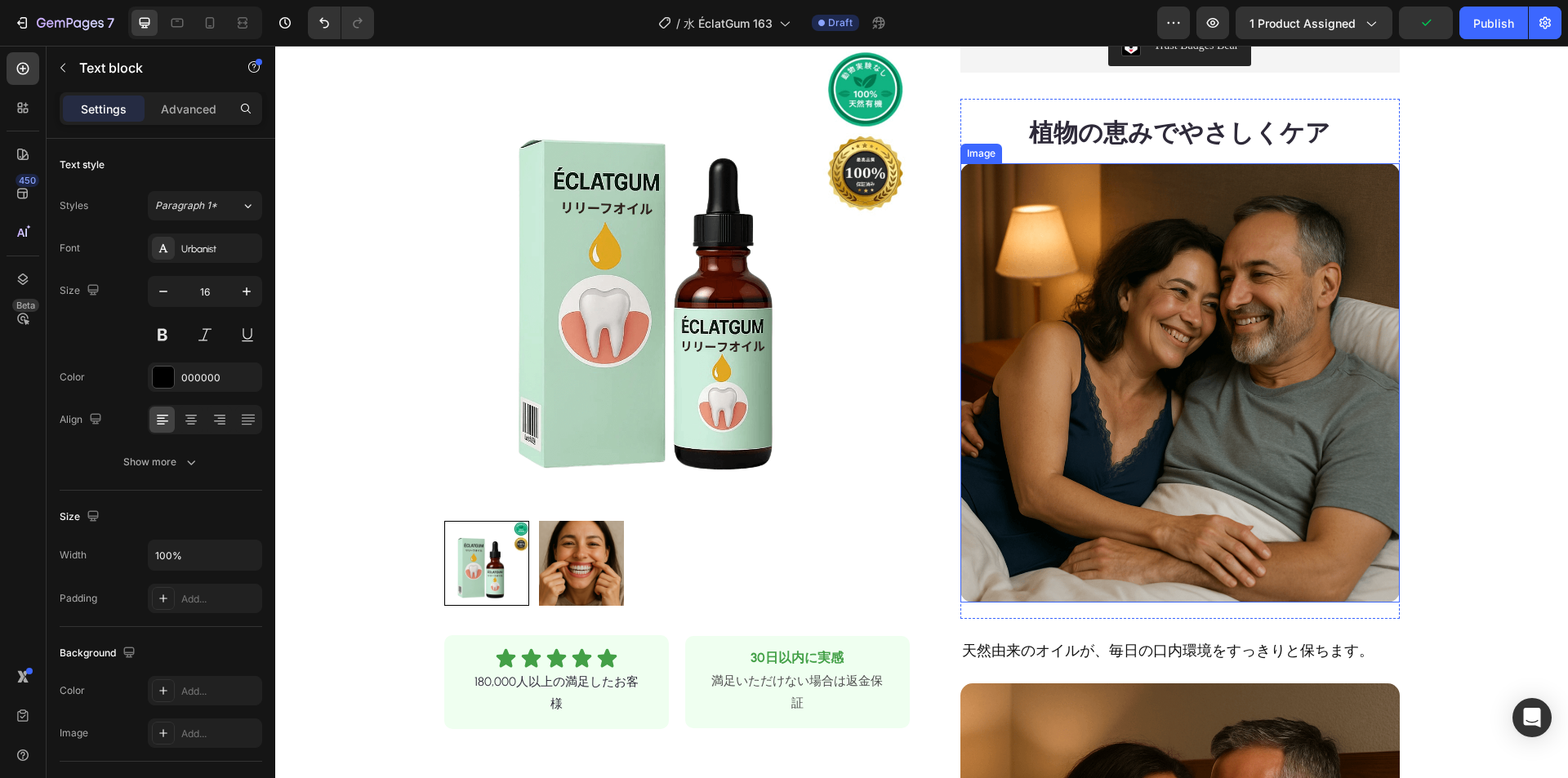
click at [1147, 370] on img at bounding box center [1180, 383] width 440 height 440
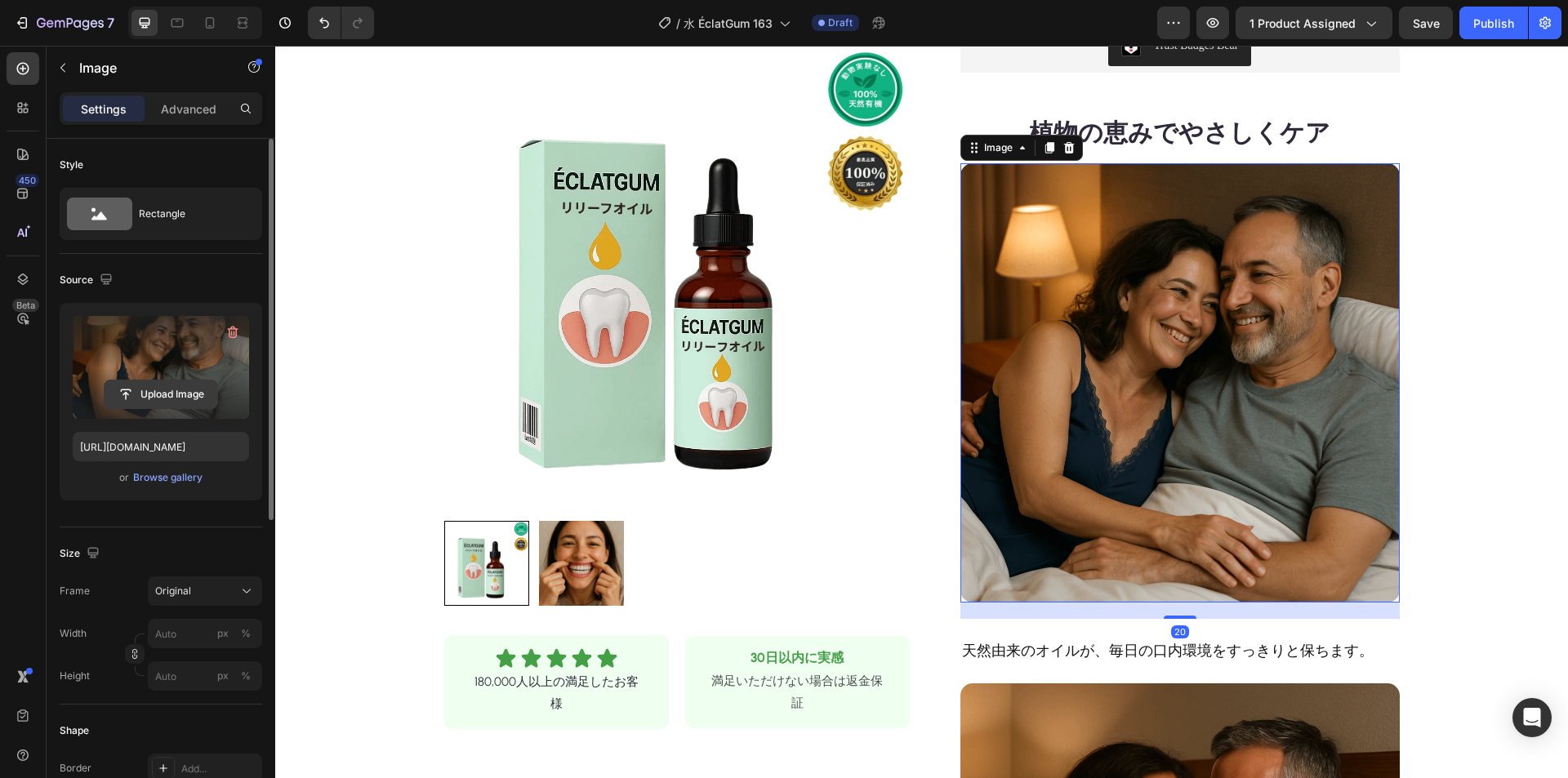
click at [156, 392] on input "file" at bounding box center [160, 394] width 113 height 28
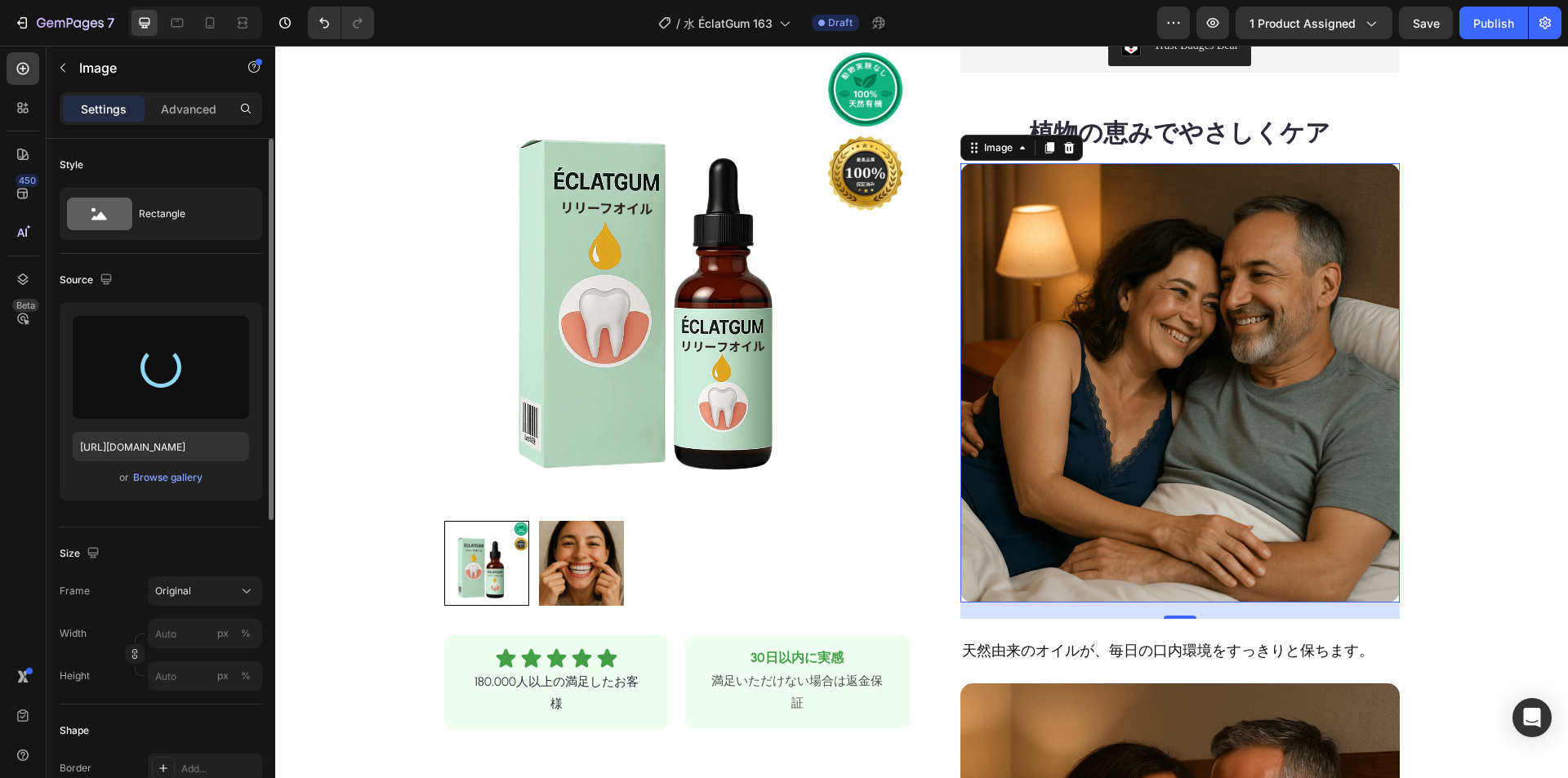
type input "[URL][DOMAIN_NAME]"
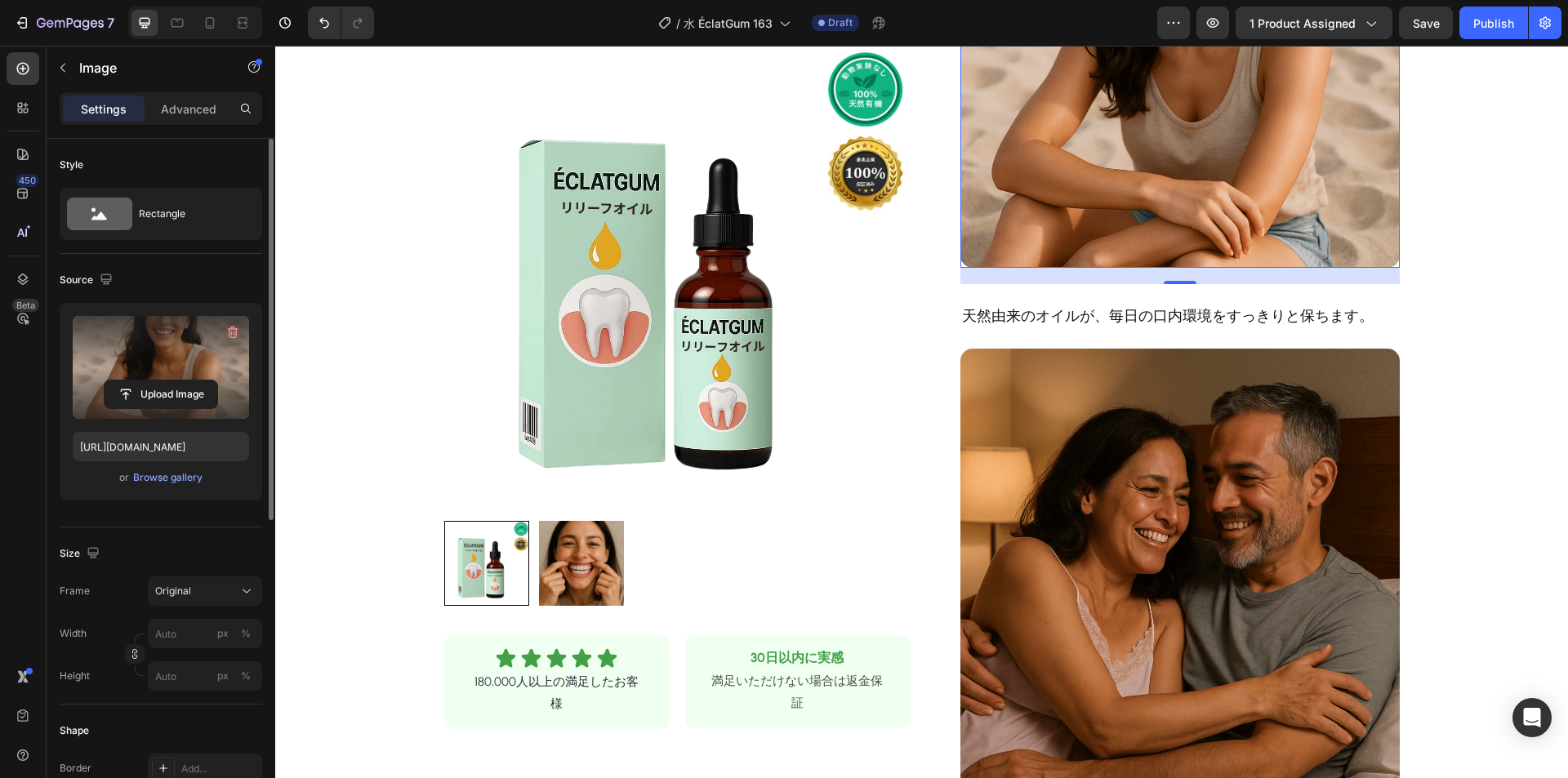
scroll to position [980, 0]
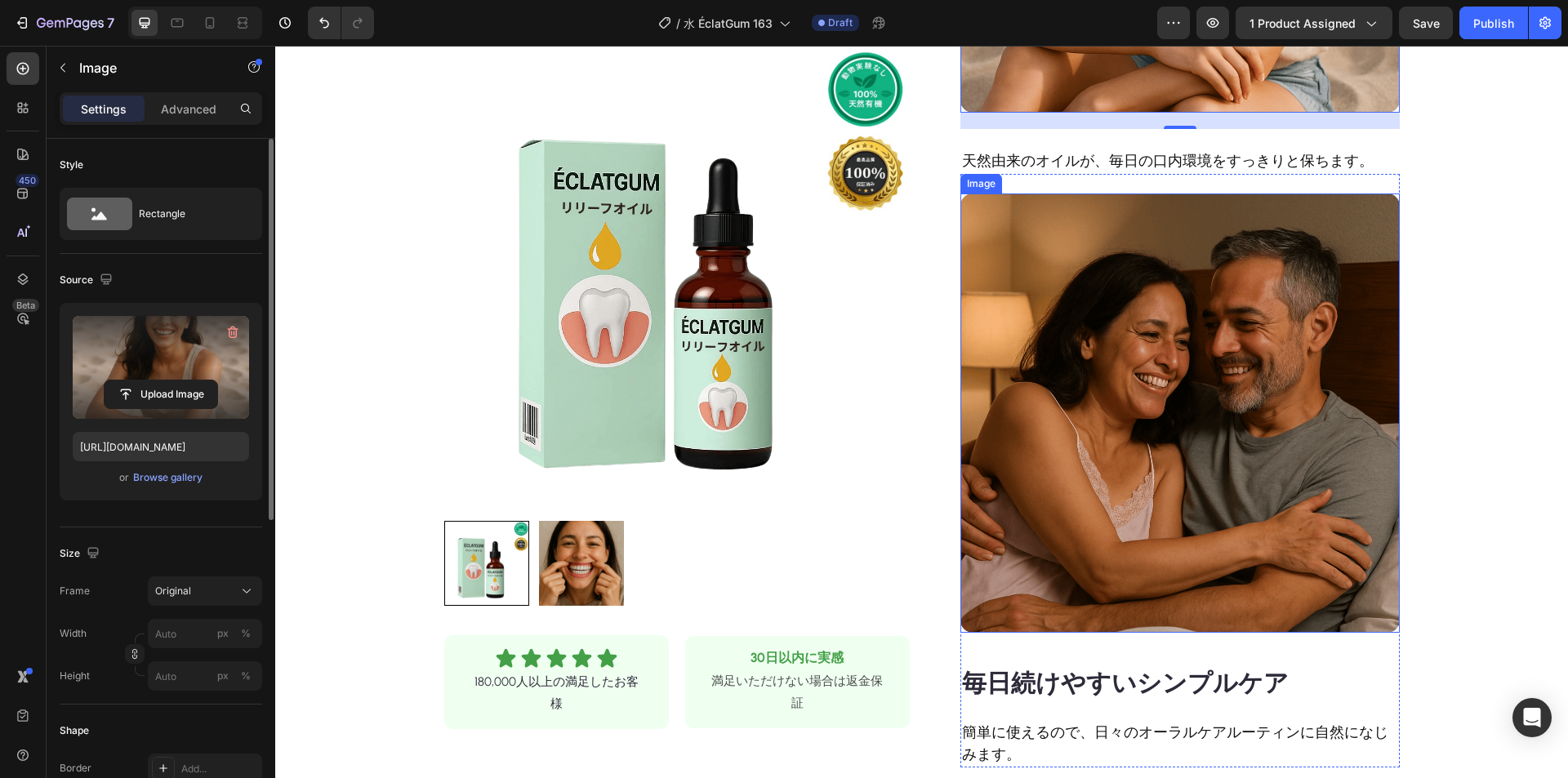
click at [1173, 406] on img at bounding box center [1180, 414] width 440 height 440
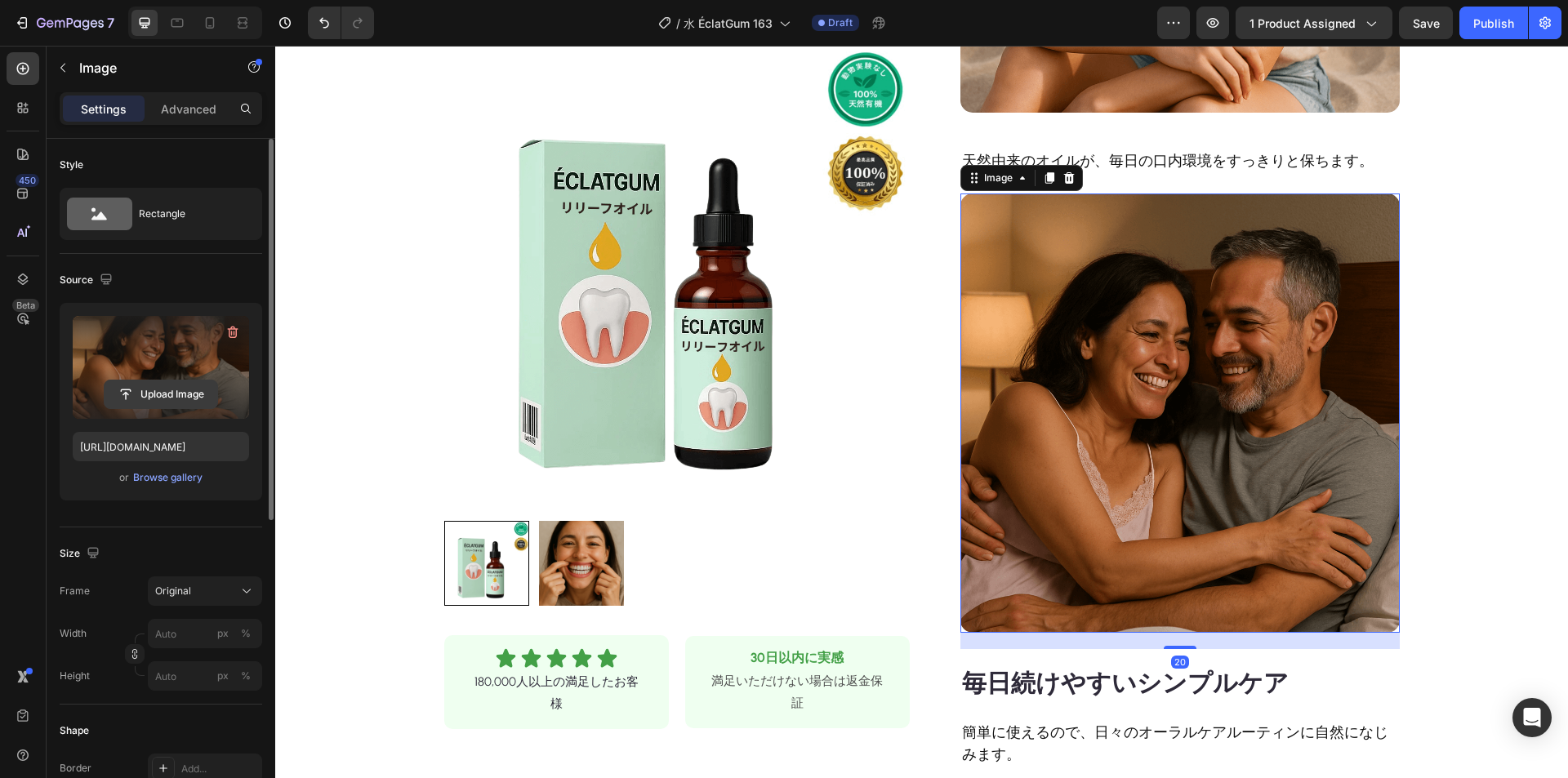
click at [190, 387] on input "file" at bounding box center [160, 394] width 113 height 28
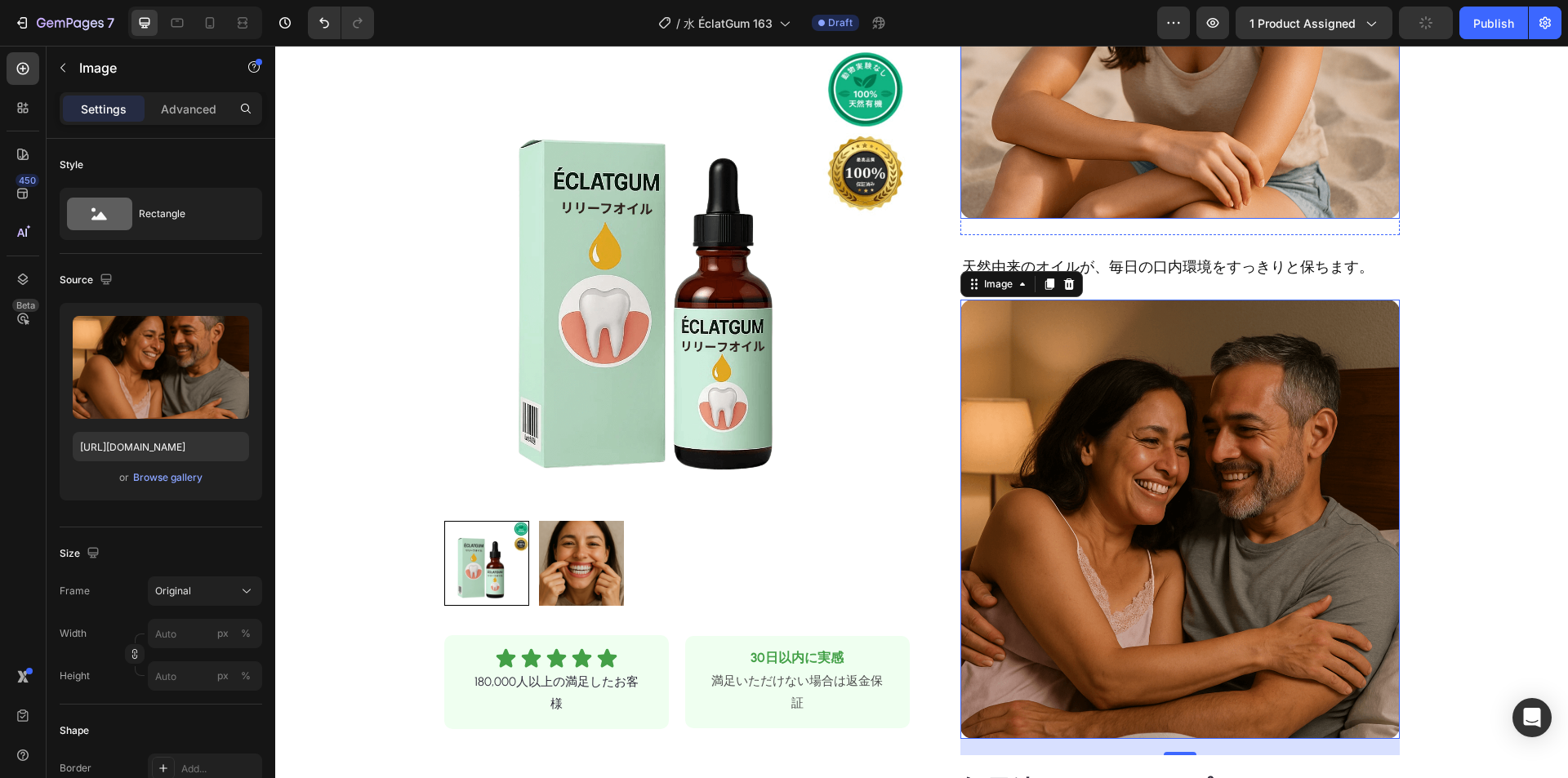
scroll to position [735, 0]
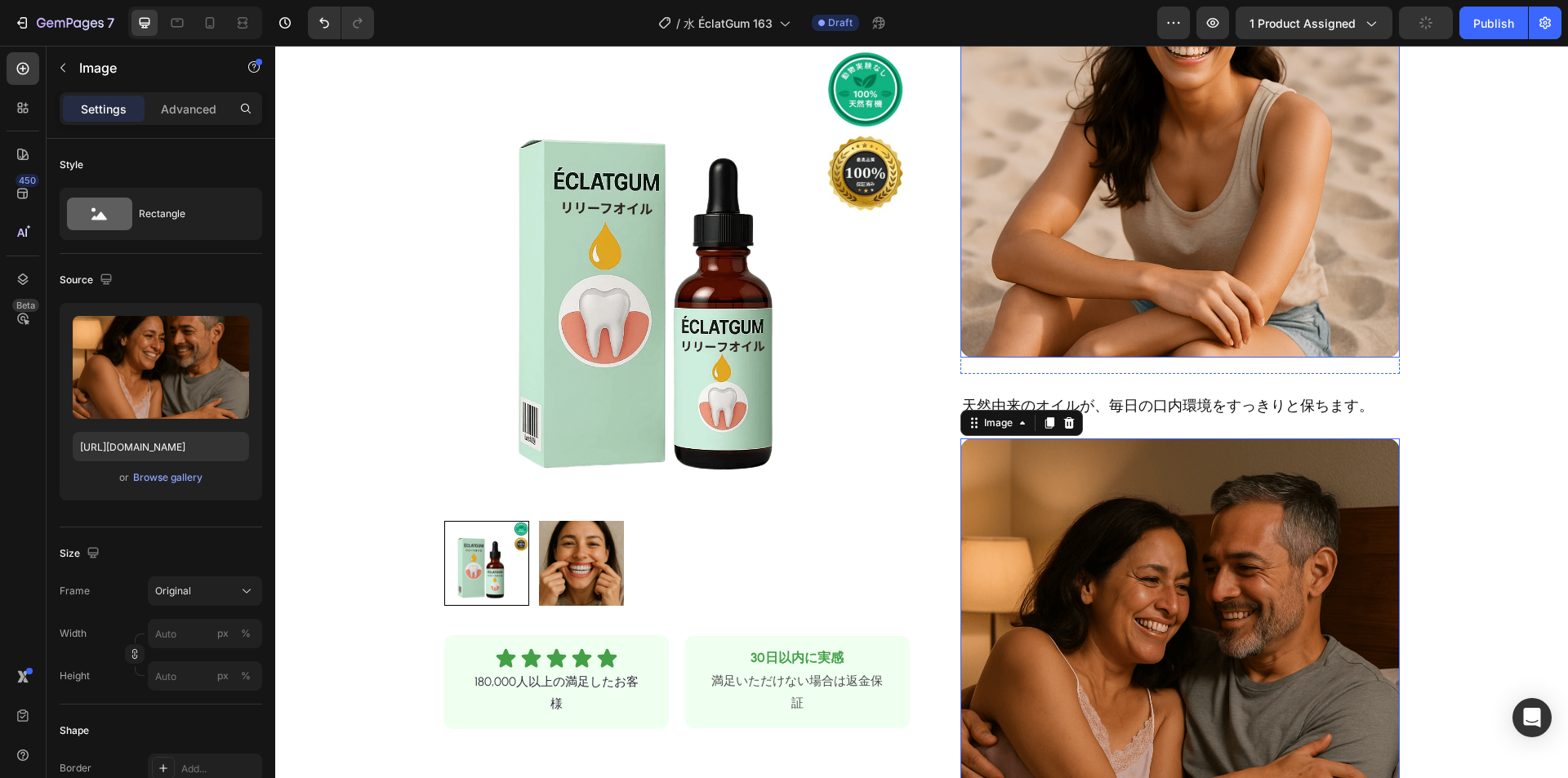
click at [1141, 215] on img at bounding box center [1180, 138] width 440 height 440
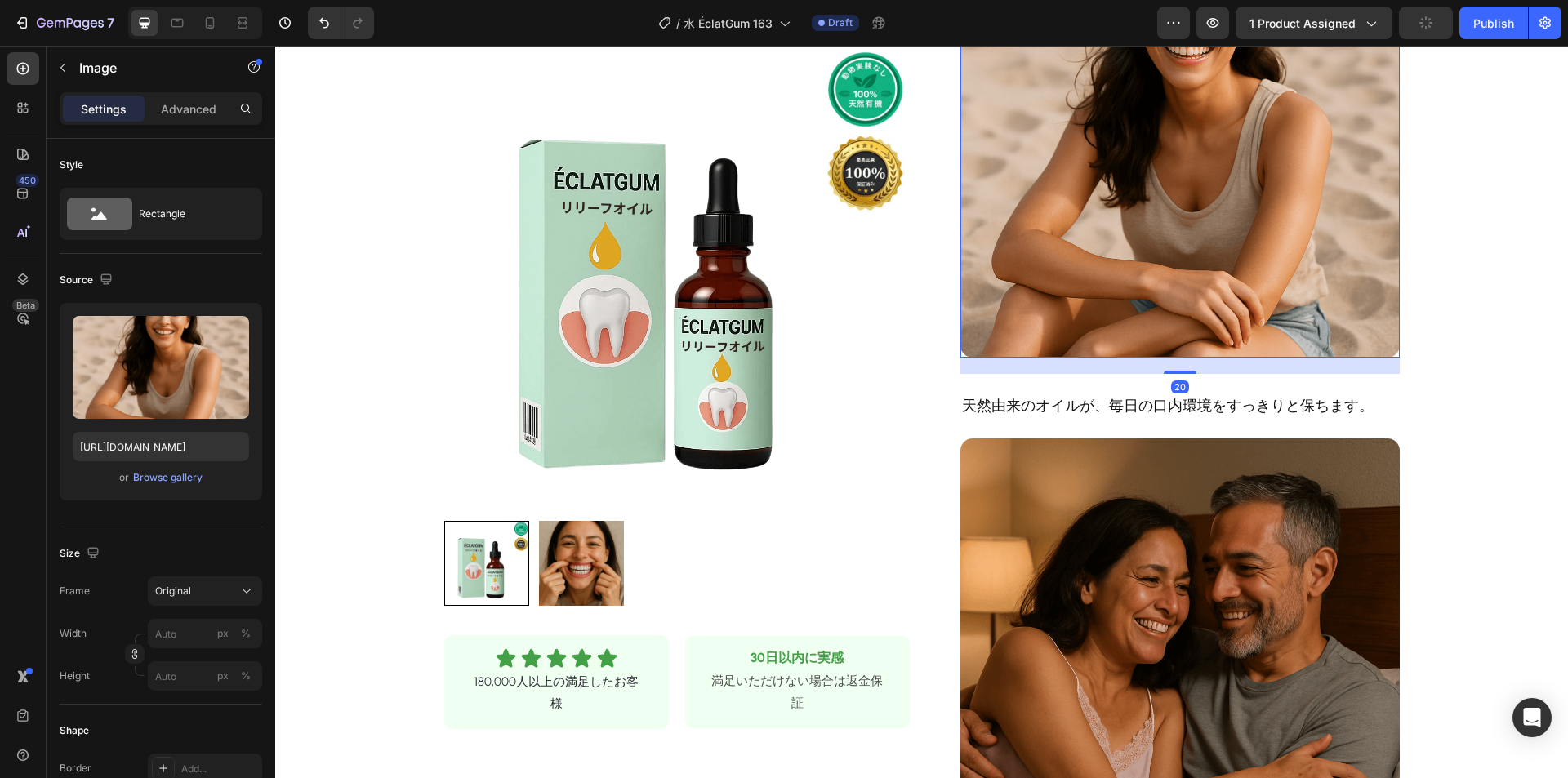
scroll to position [653, 0]
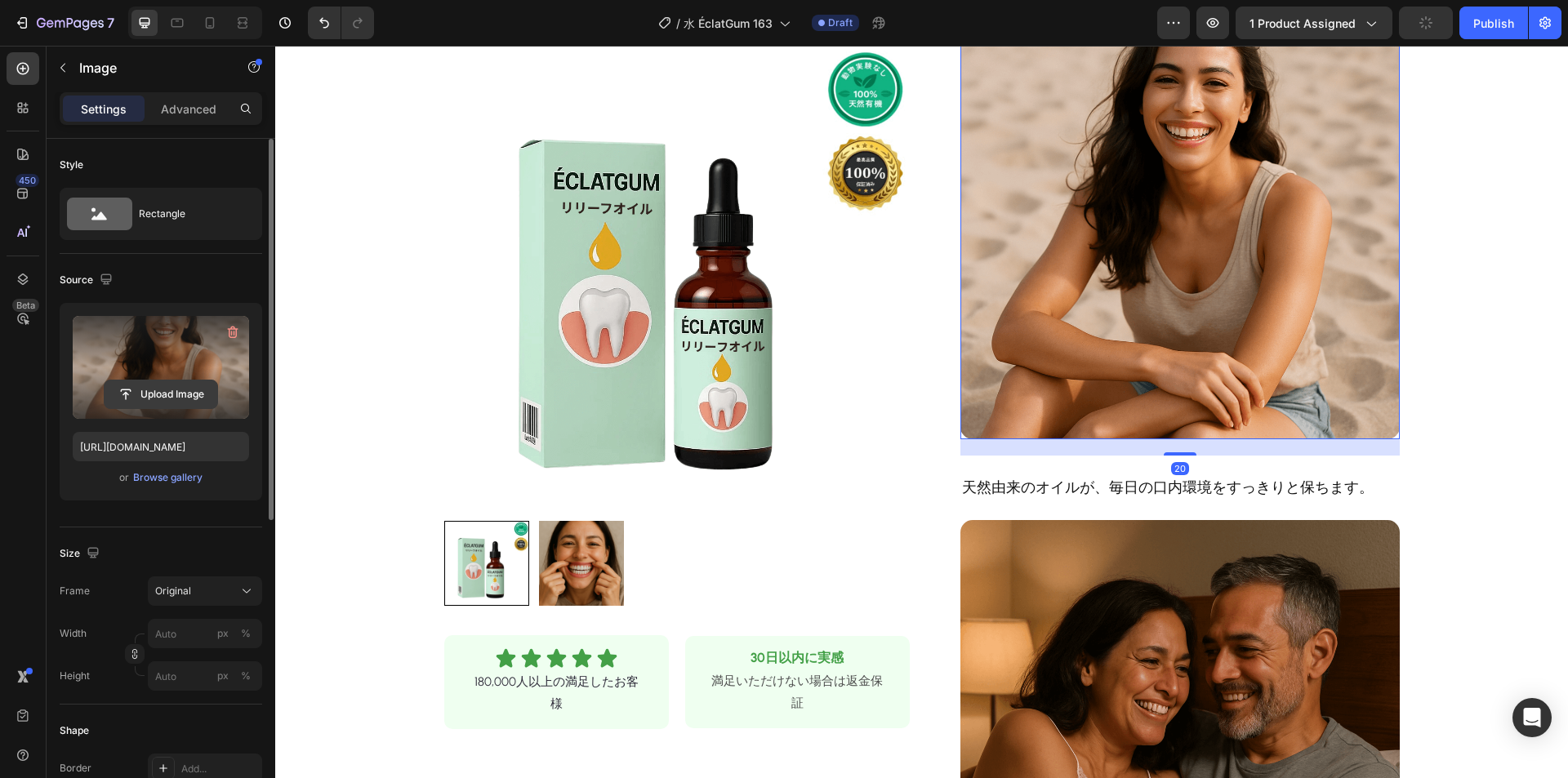
click at [165, 388] on input "file" at bounding box center [160, 394] width 113 height 28
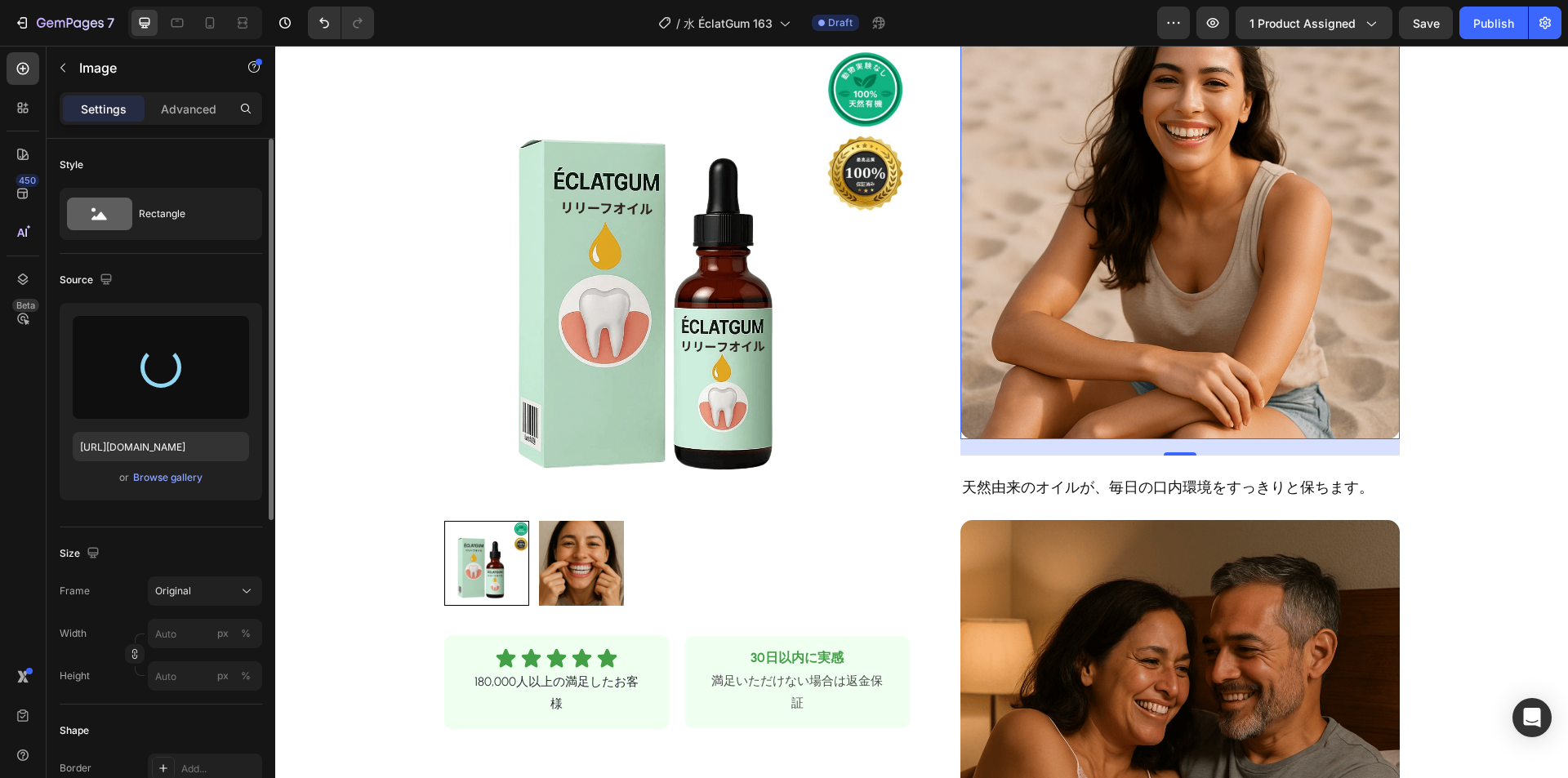
type input "[URL][DOMAIN_NAME]"
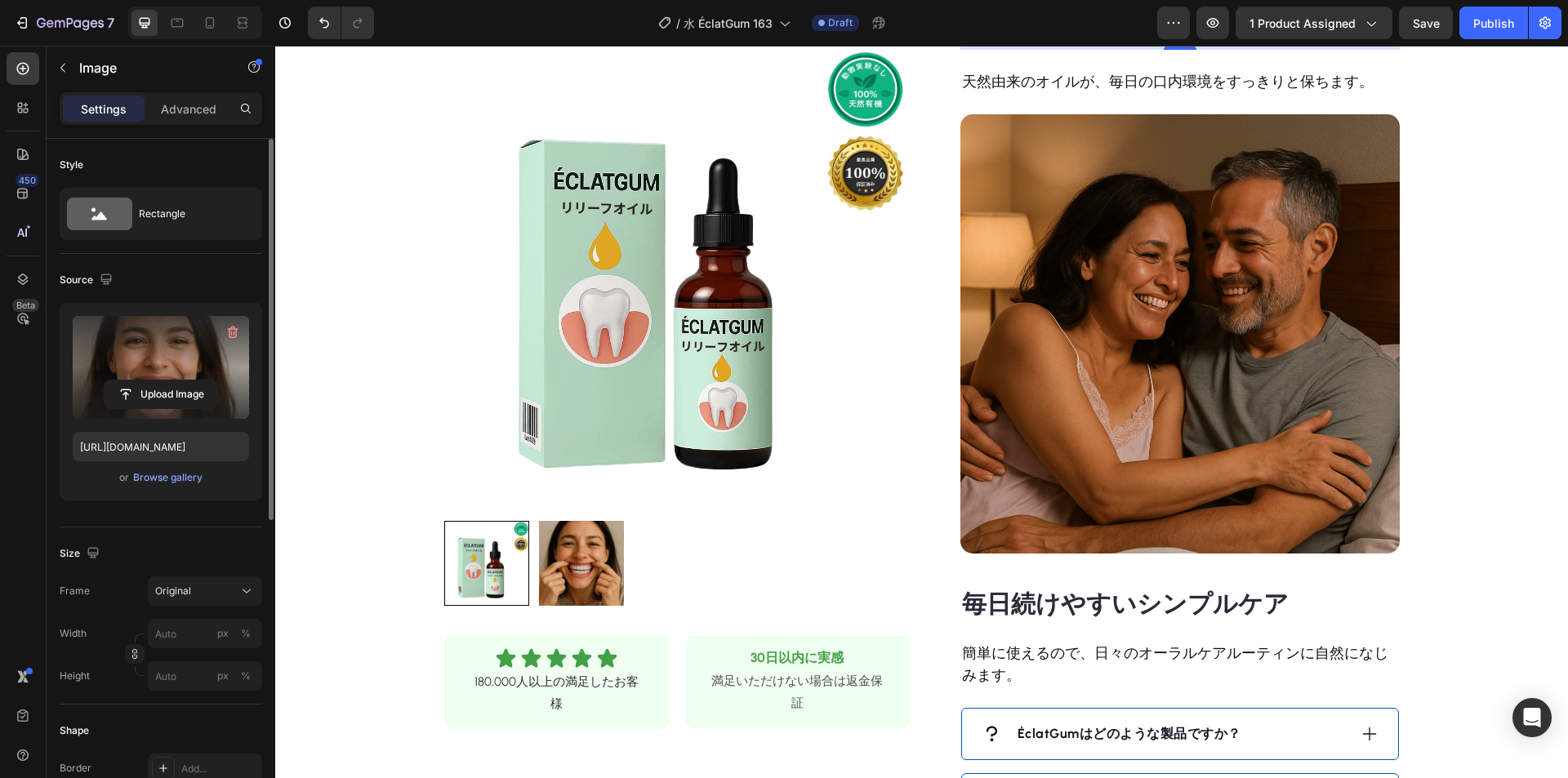
scroll to position [1062, 0]
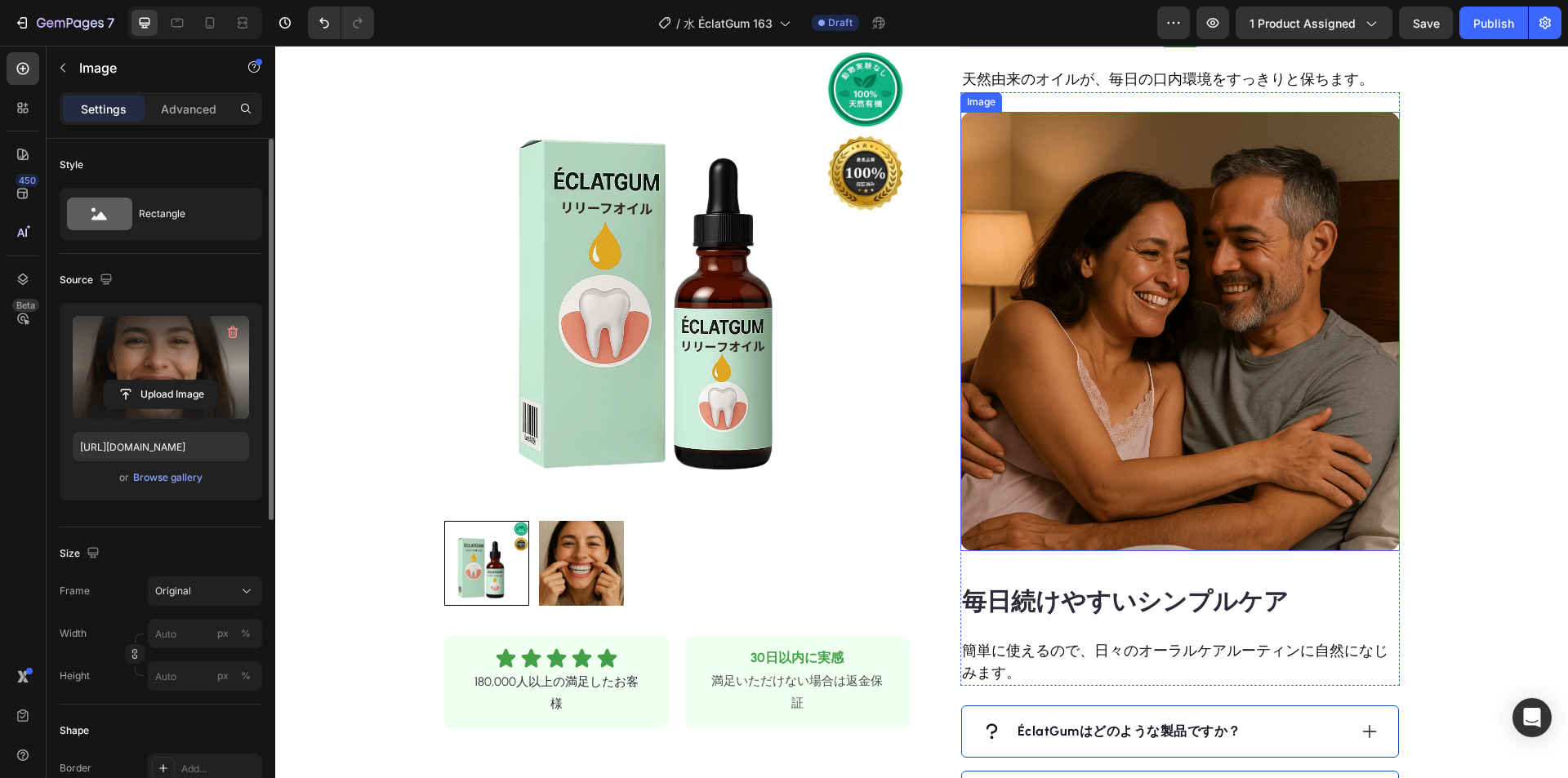
click at [1178, 314] on img at bounding box center [1180, 332] width 440 height 440
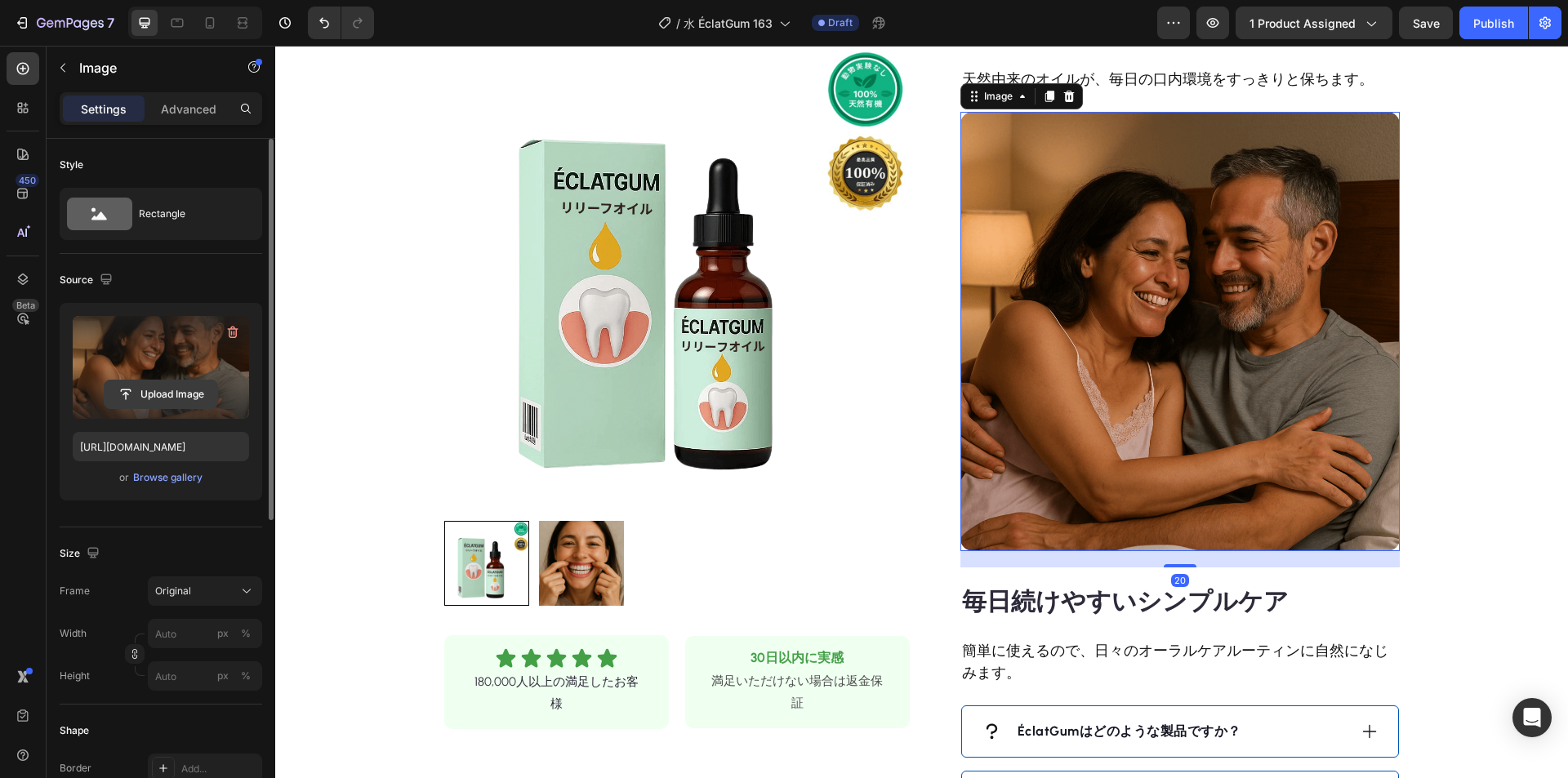
click at [193, 396] on input "file" at bounding box center [160, 394] width 113 height 28
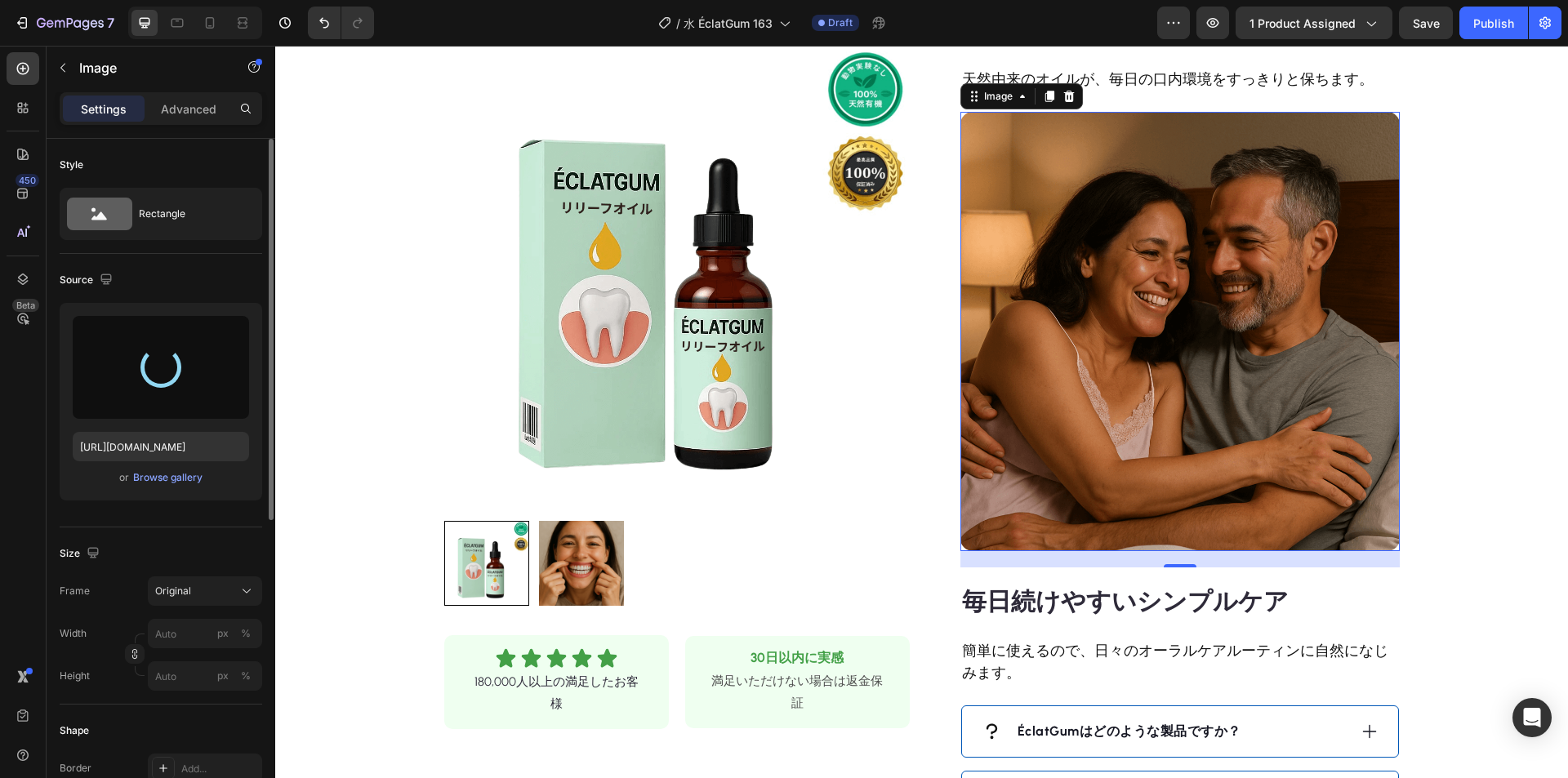
type input "[URL][DOMAIN_NAME]"
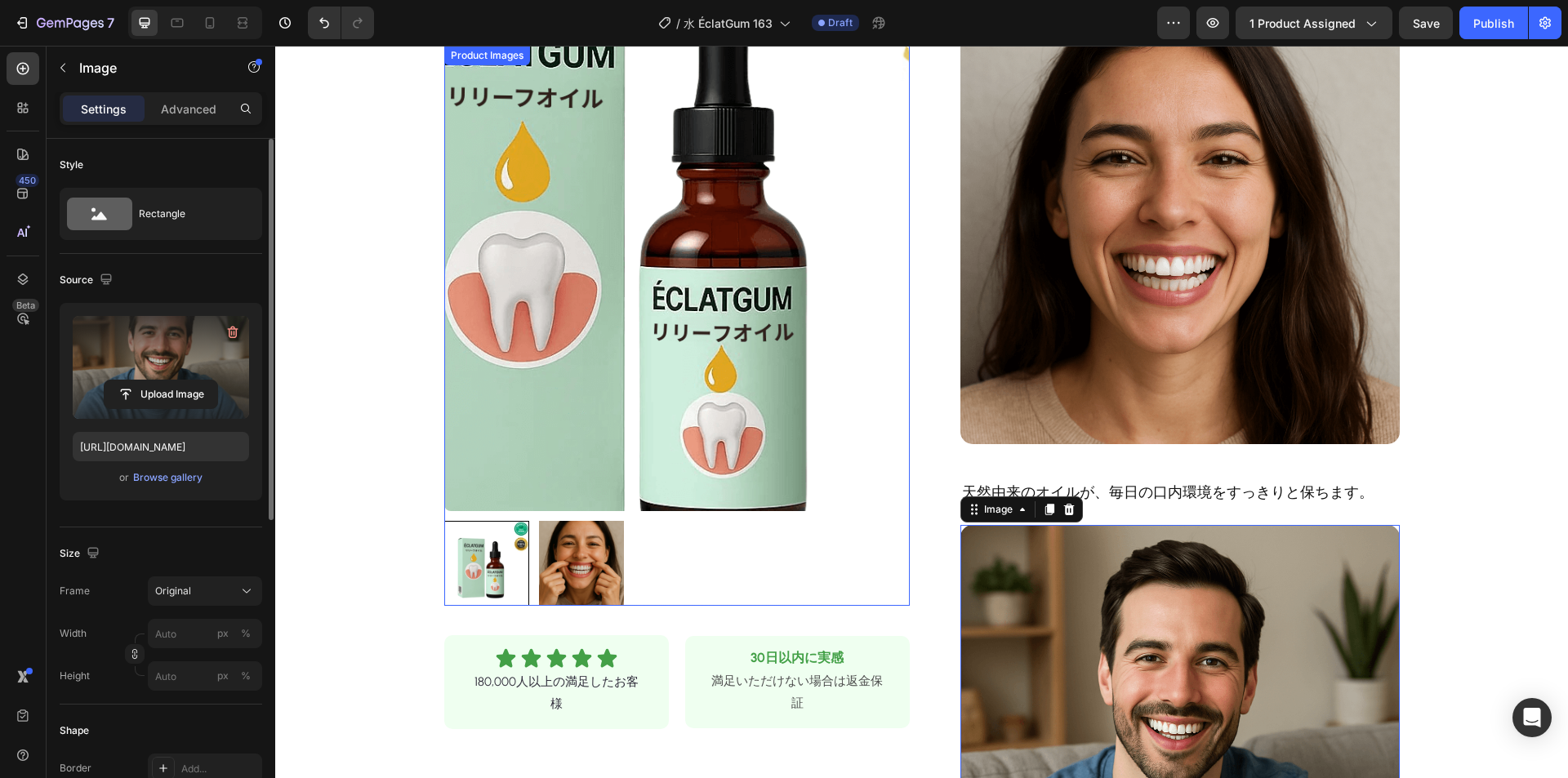
scroll to position [653, 0]
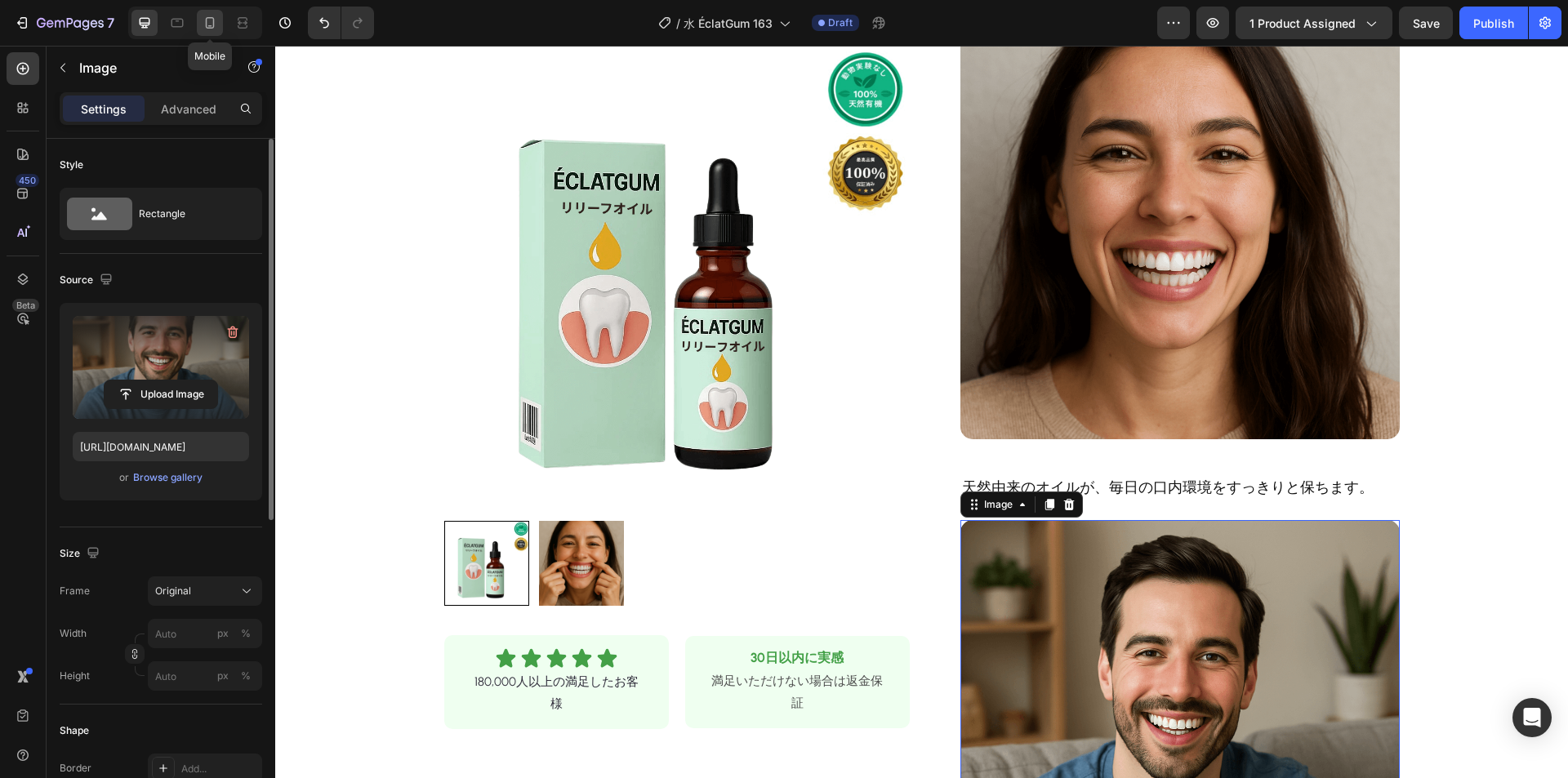
click at [211, 27] on icon at bounding box center [211, 23] width 17 height 17
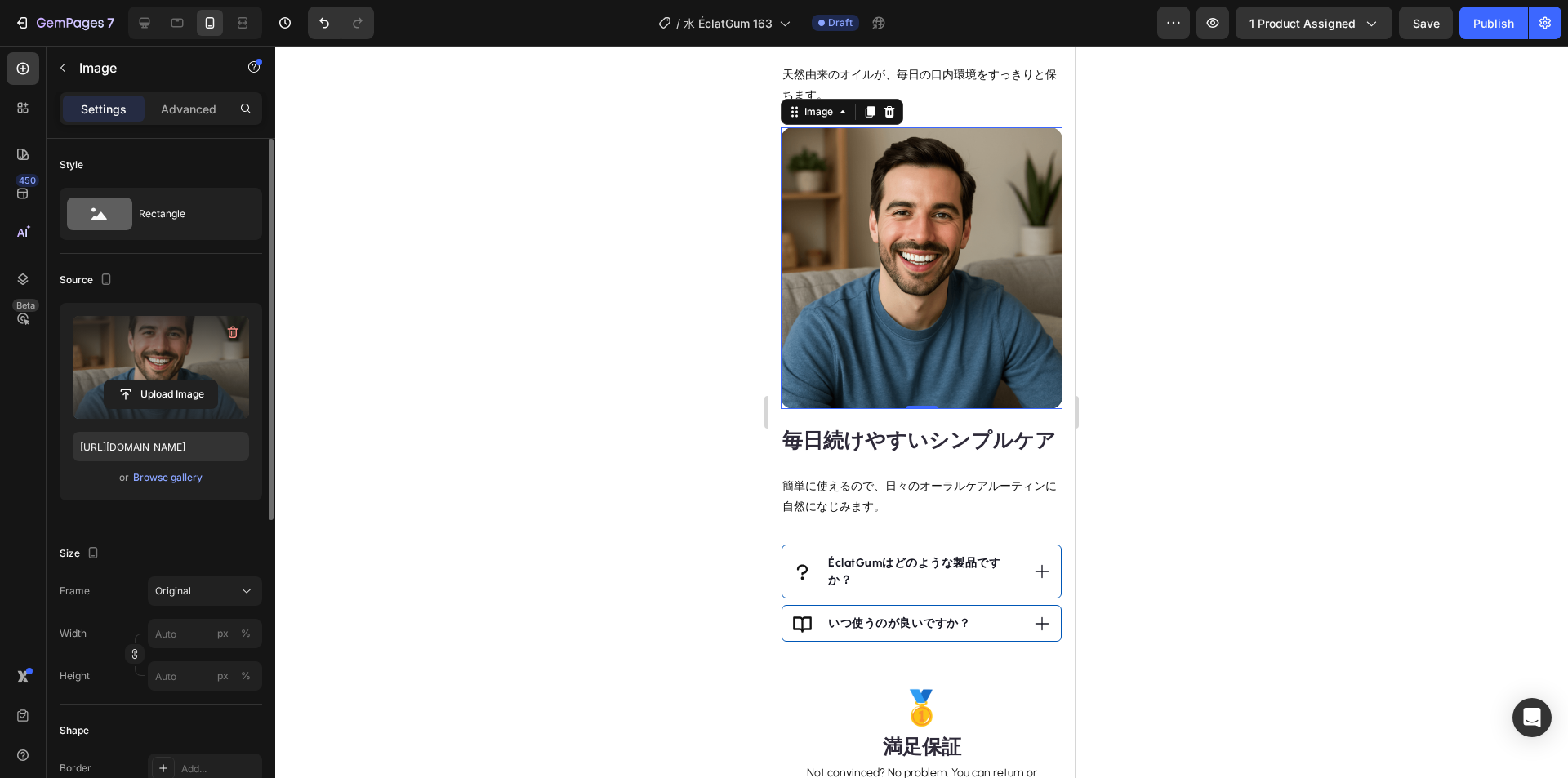
scroll to position [970, 0]
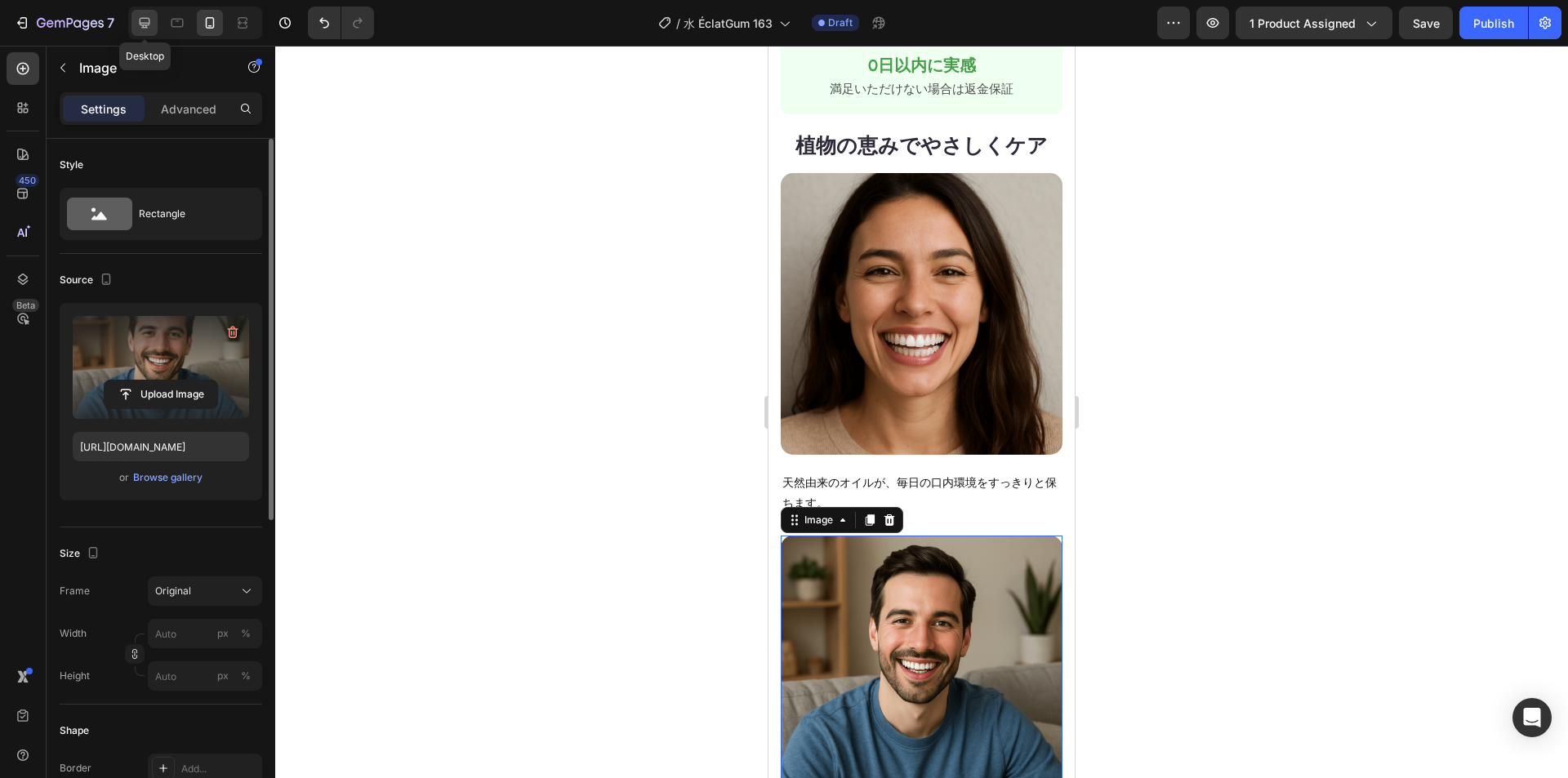
drag, startPoint x: 144, startPoint y: 13, endPoint x: 554, endPoint y: 130, distance: 426.4
click at [144, 13] on div at bounding box center [144, 23] width 26 height 26
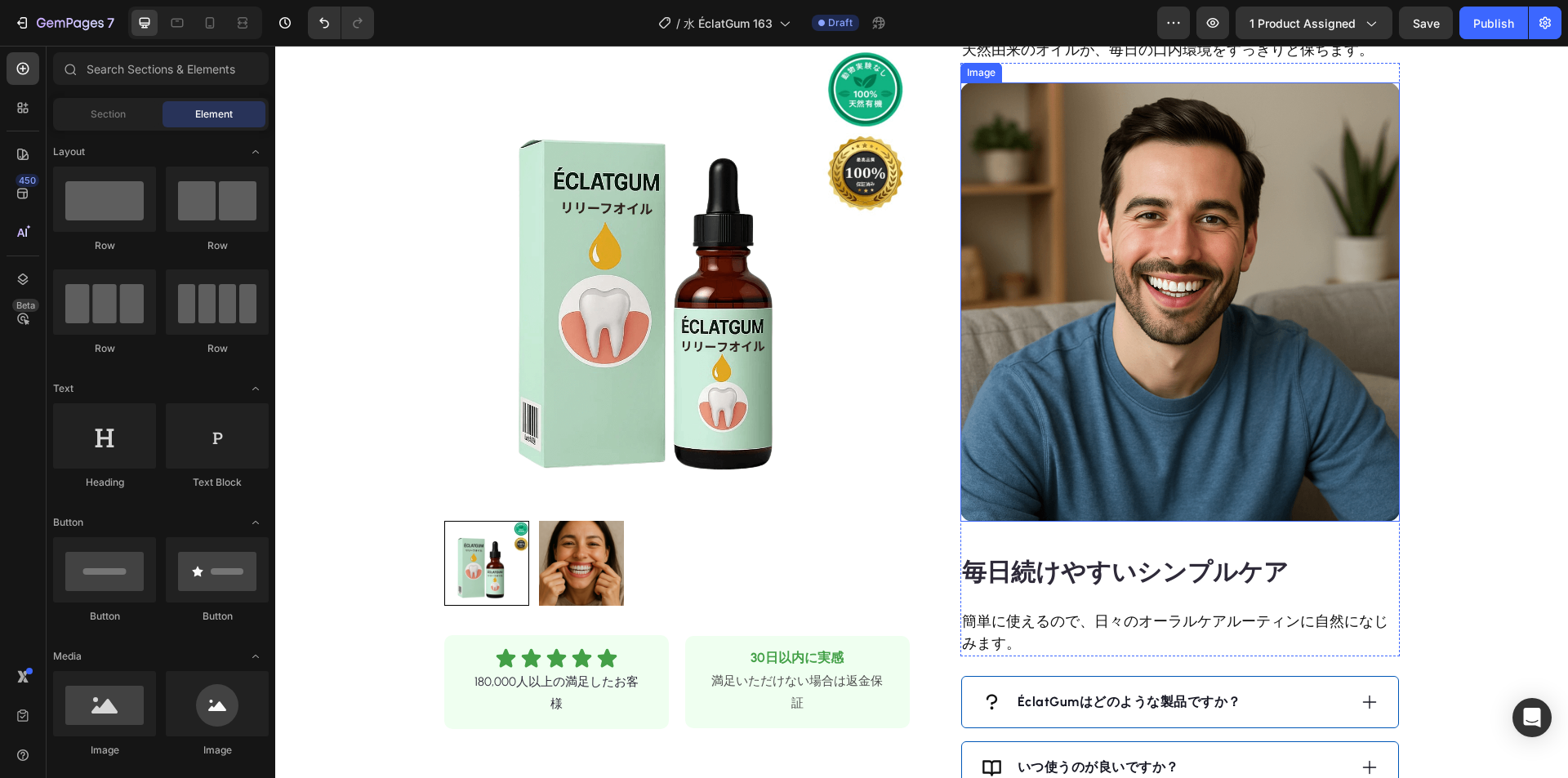
scroll to position [1104, 0]
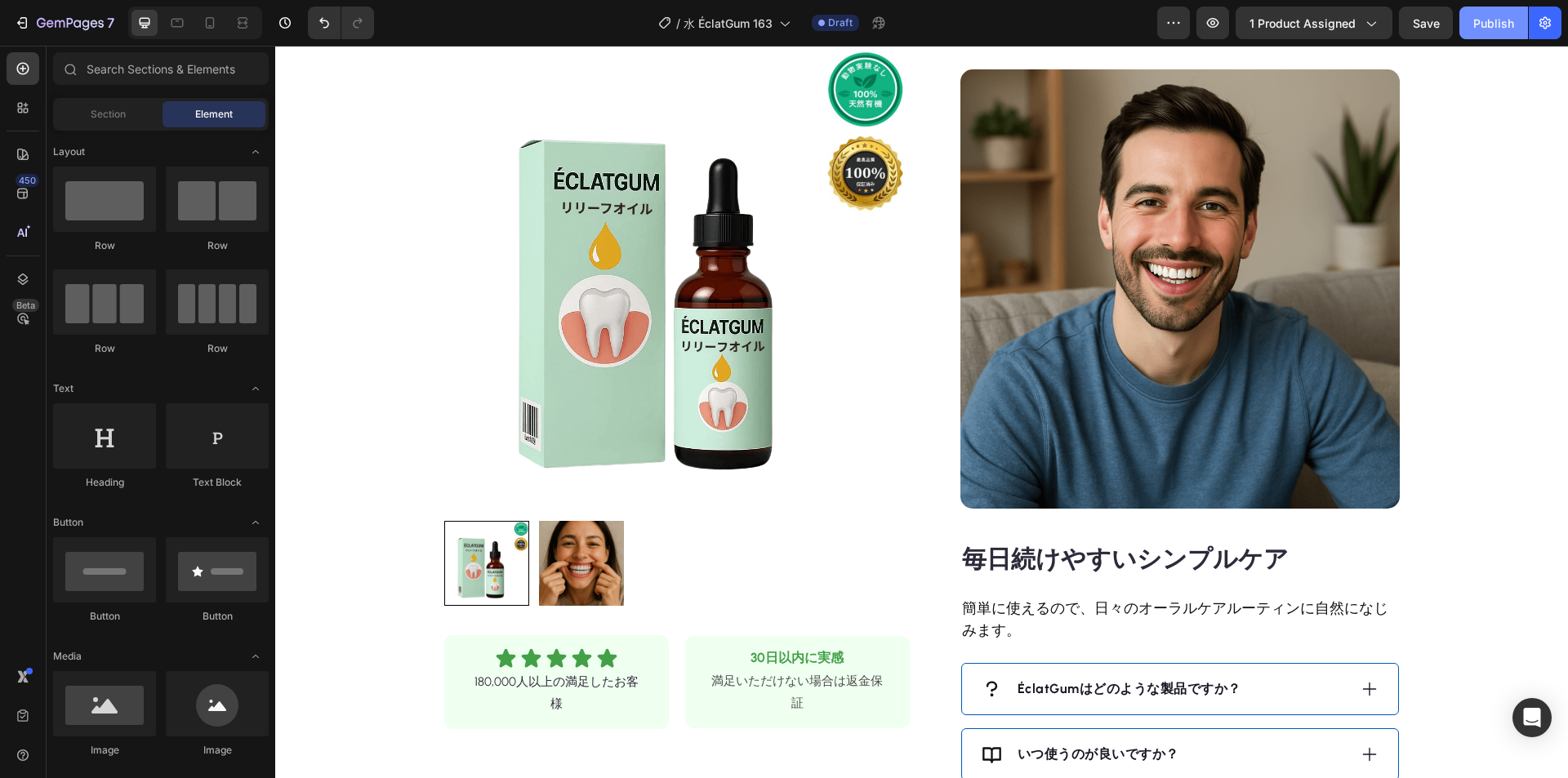
click at [1474, 24] on div "Publish" at bounding box center [1493, 23] width 41 height 17
